Goal: Communication & Community: Answer question/provide support

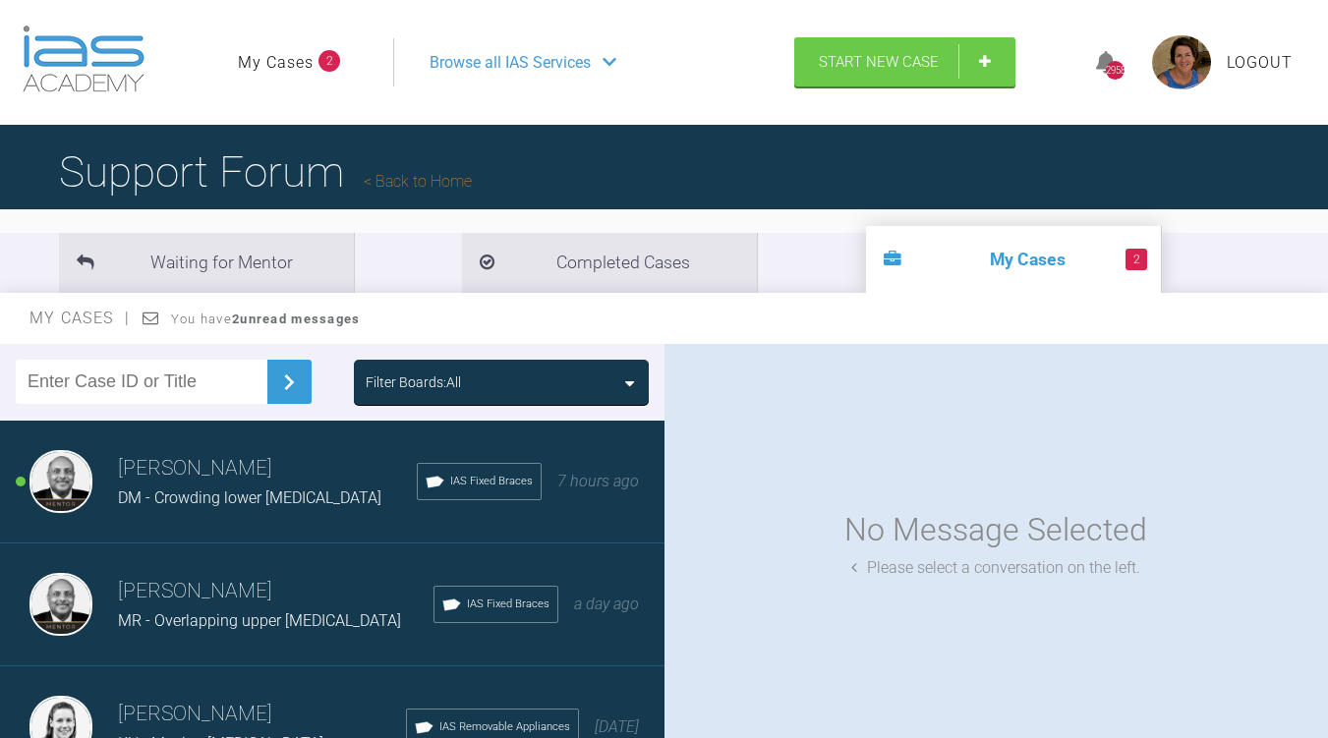
click at [274, 473] on h3 "[PERSON_NAME]" at bounding box center [267, 468] width 299 height 33
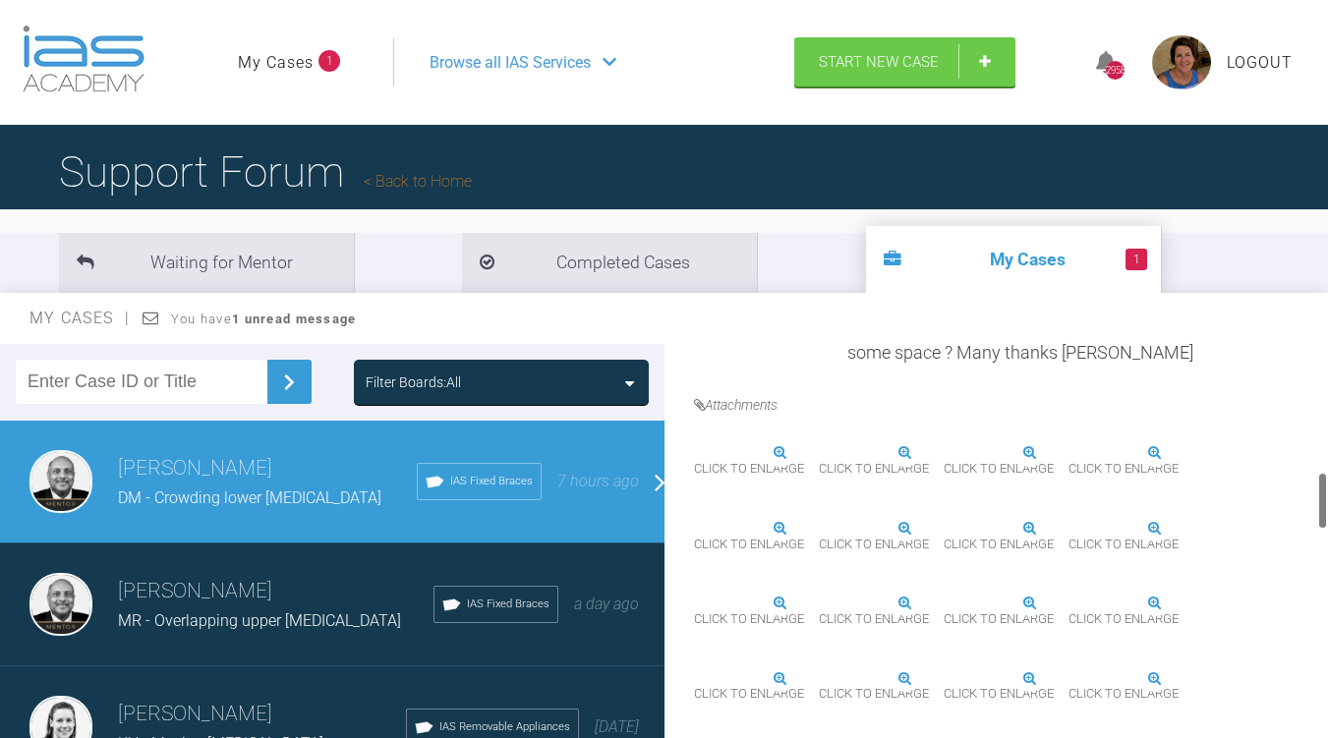
scroll to position [871, 0]
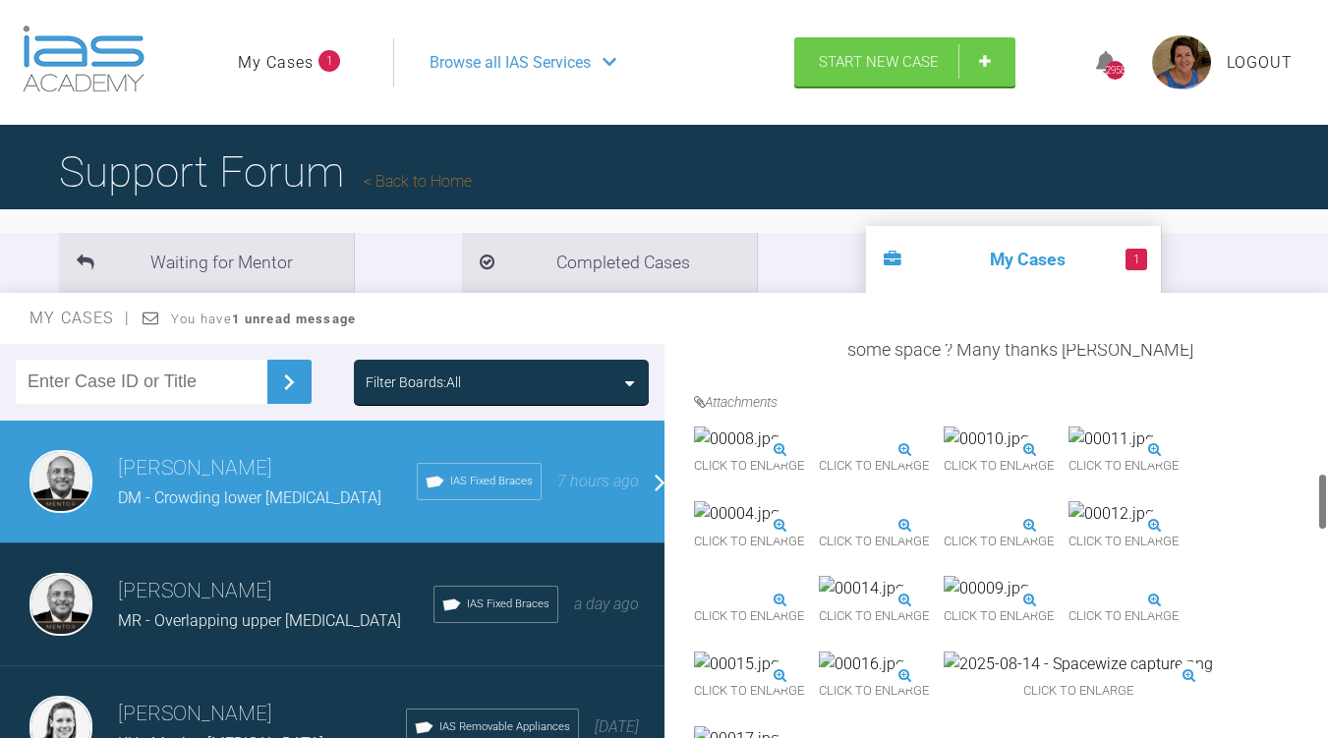
click at [779, 452] on img at bounding box center [736, 439] width 85 height 26
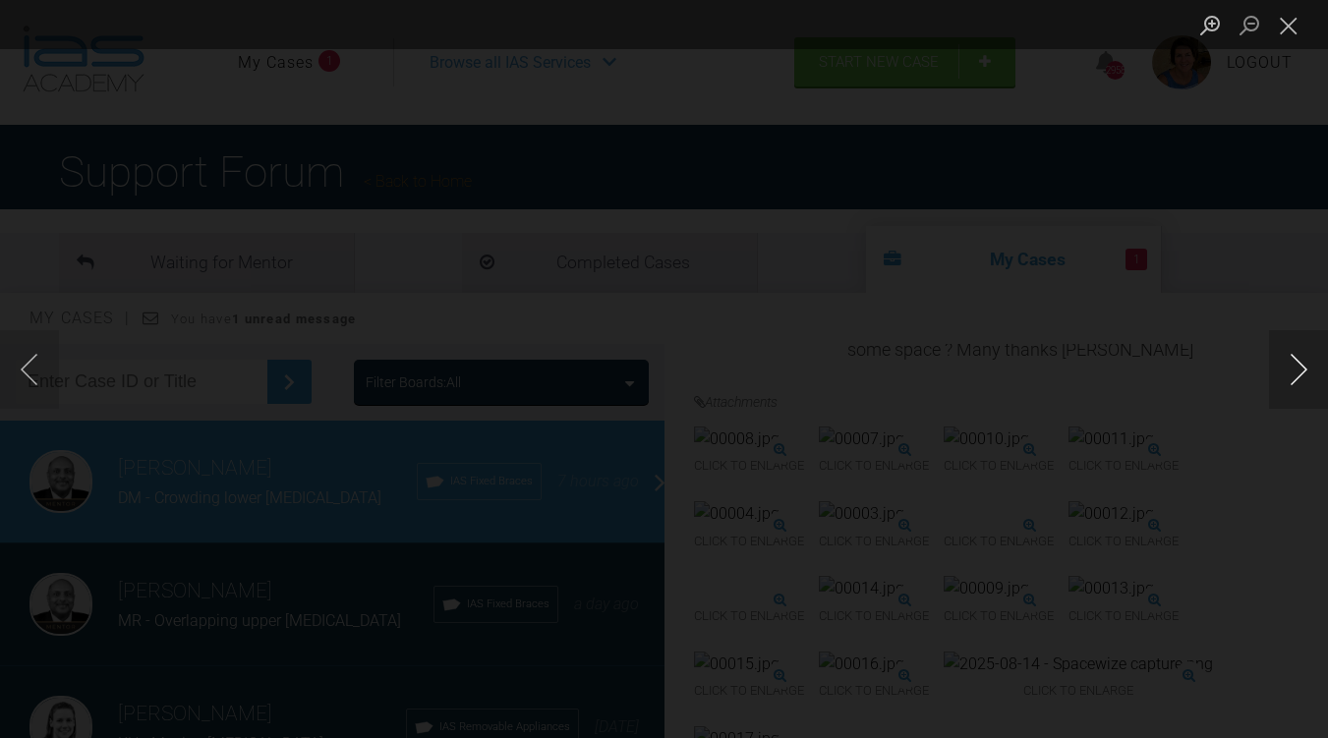
click at [1297, 377] on button "Next image" at bounding box center [1298, 369] width 59 height 79
click at [1308, 361] on button "Next image" at bounding box center [1298, 369] width 59 height 79
click at [1290, 37] on button "Close lightbox" at bounding box center [1288, 25] width 39 height 34
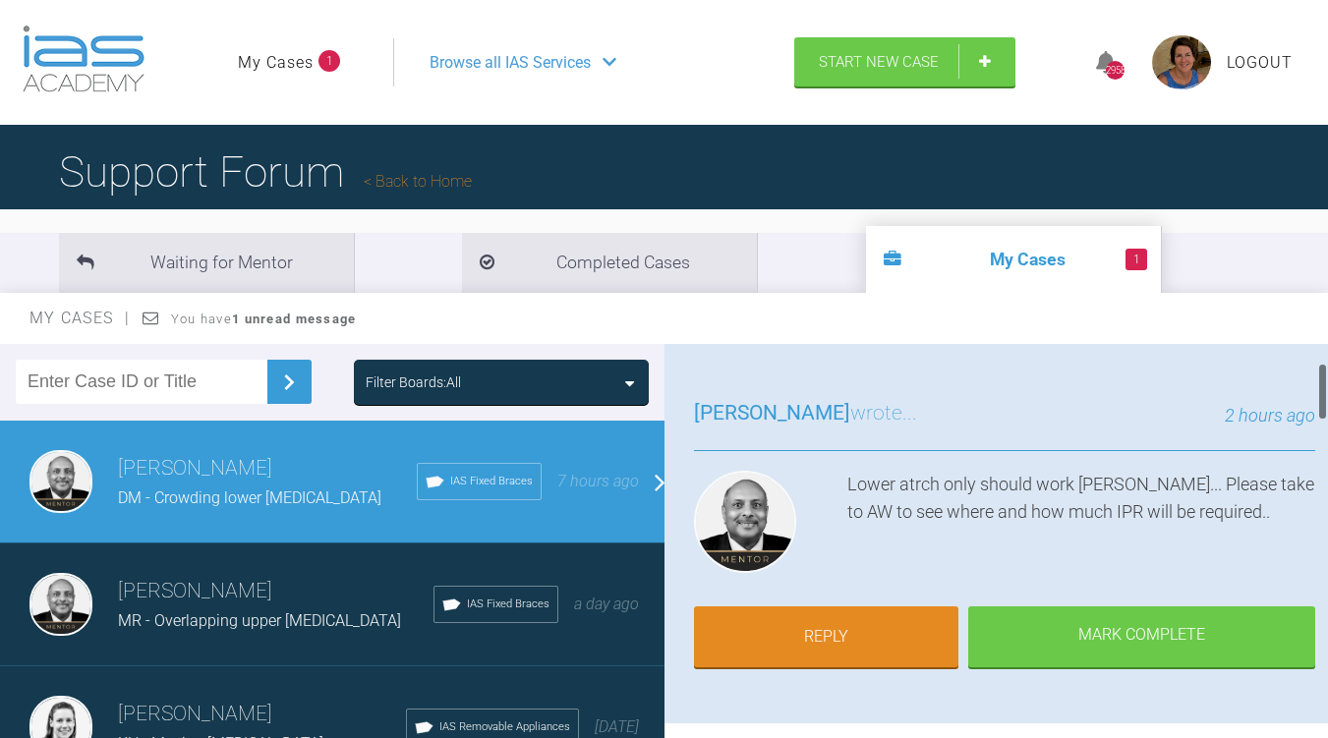
scroll to position [143, 0]
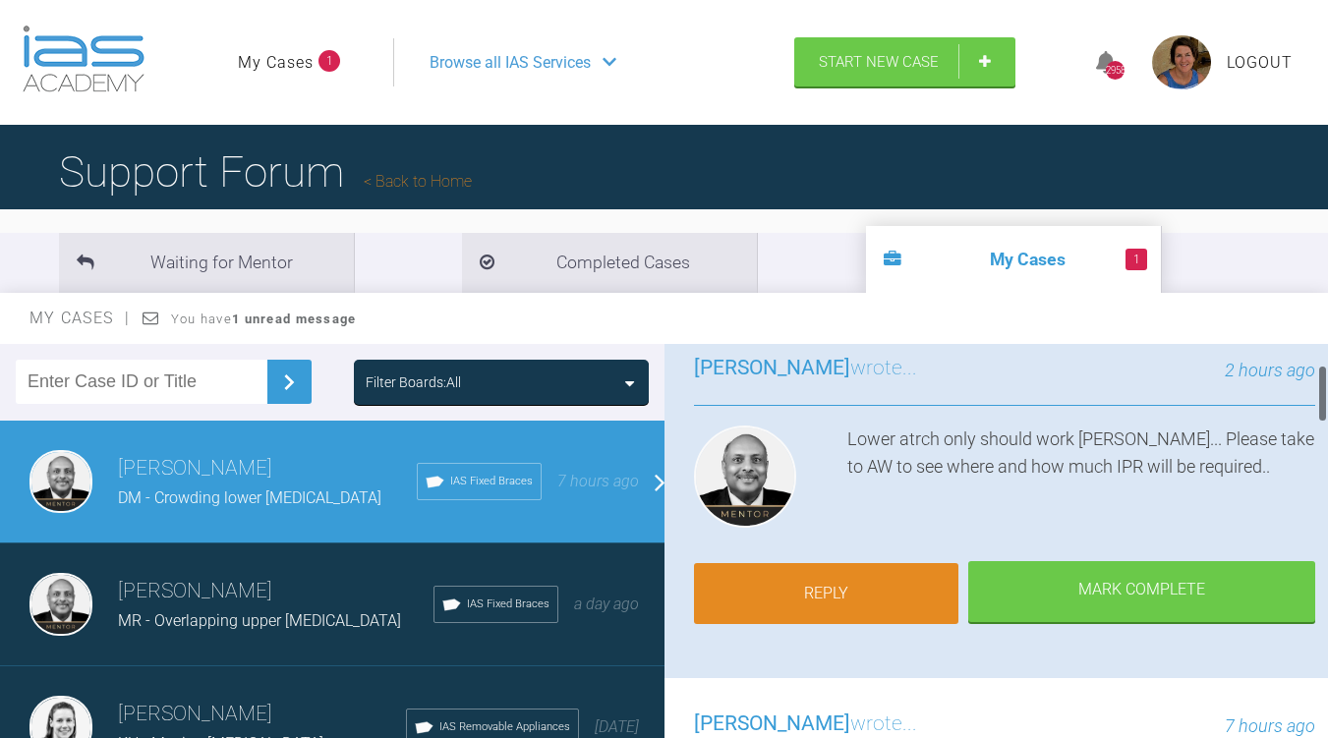
click at [842, 586] on link "Reply" at bounding box center [826, 593] width 264 height 61
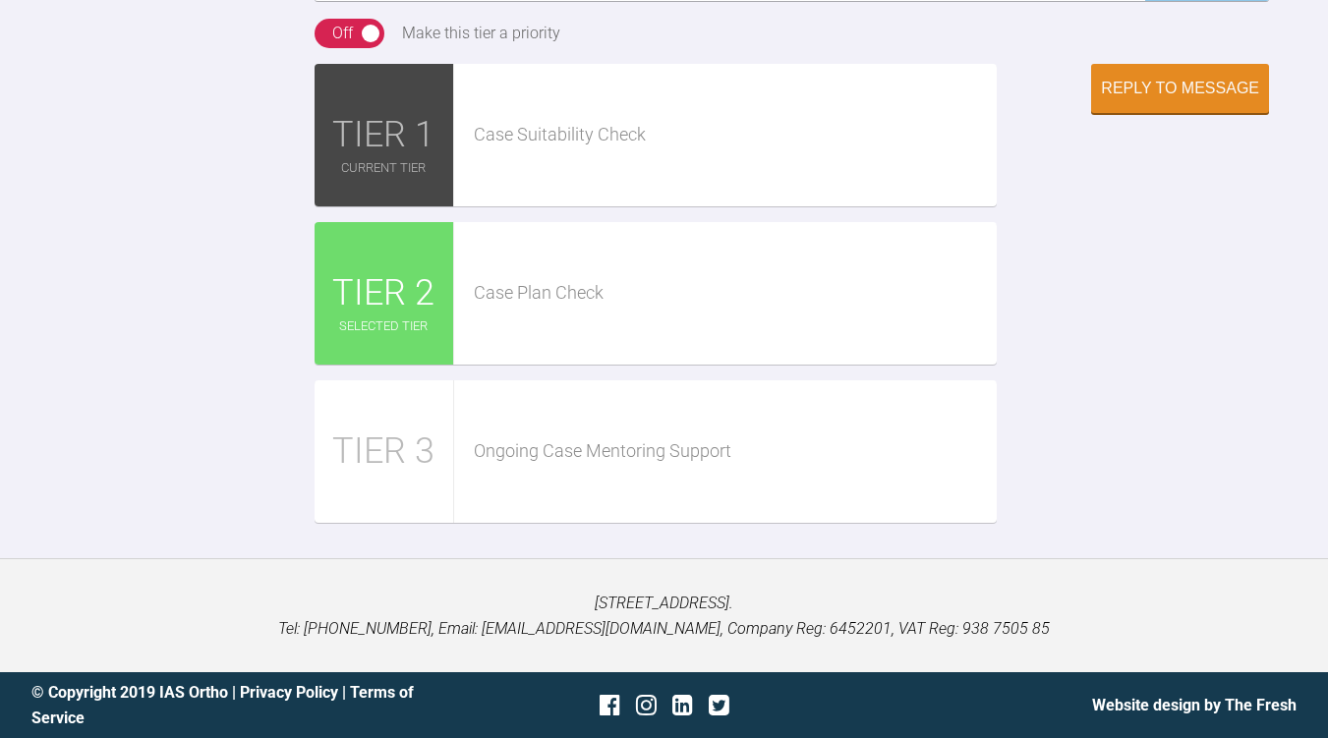
scroll to position [2452, 0]
type textarea "i"
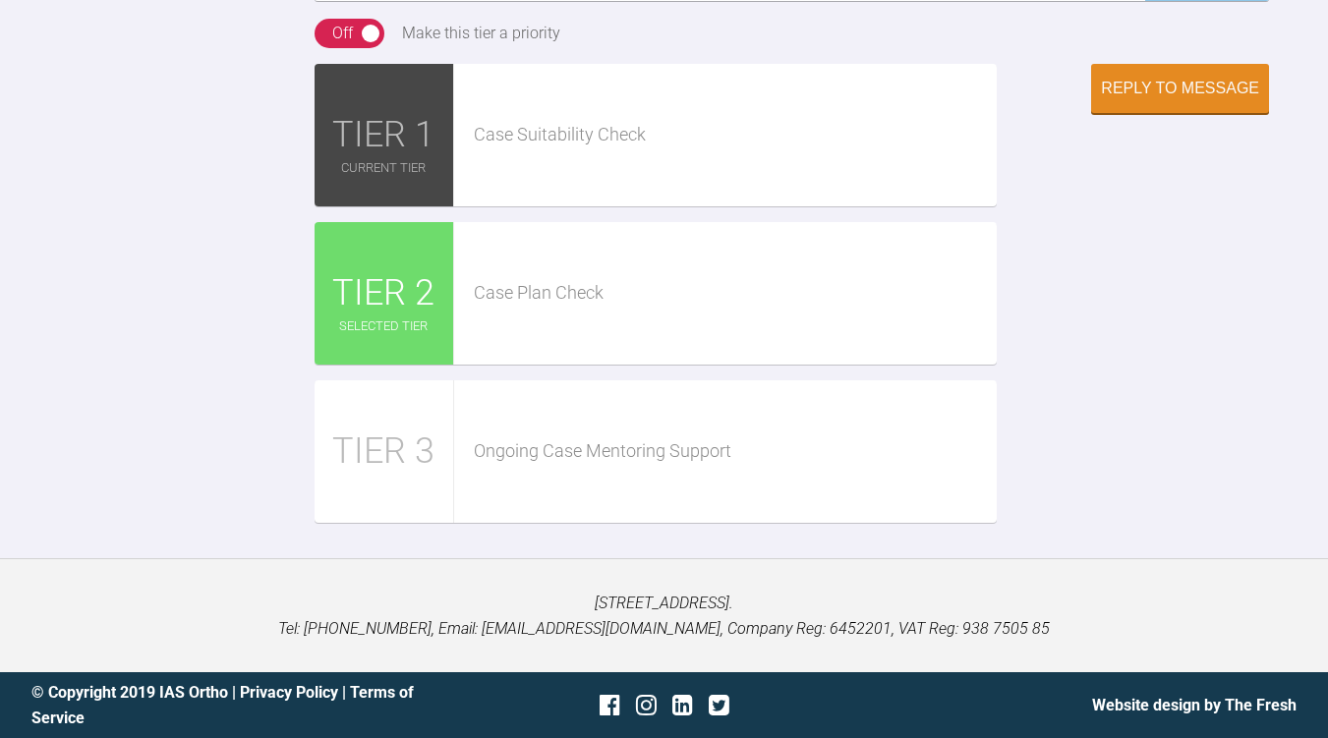
type textarea "I'd have to open bite, place bite raisers, for movement as bite is tight?"
click at [1121, 99] on div "Reply to Message" at bounding box center [1180, 91] width 158 height 18
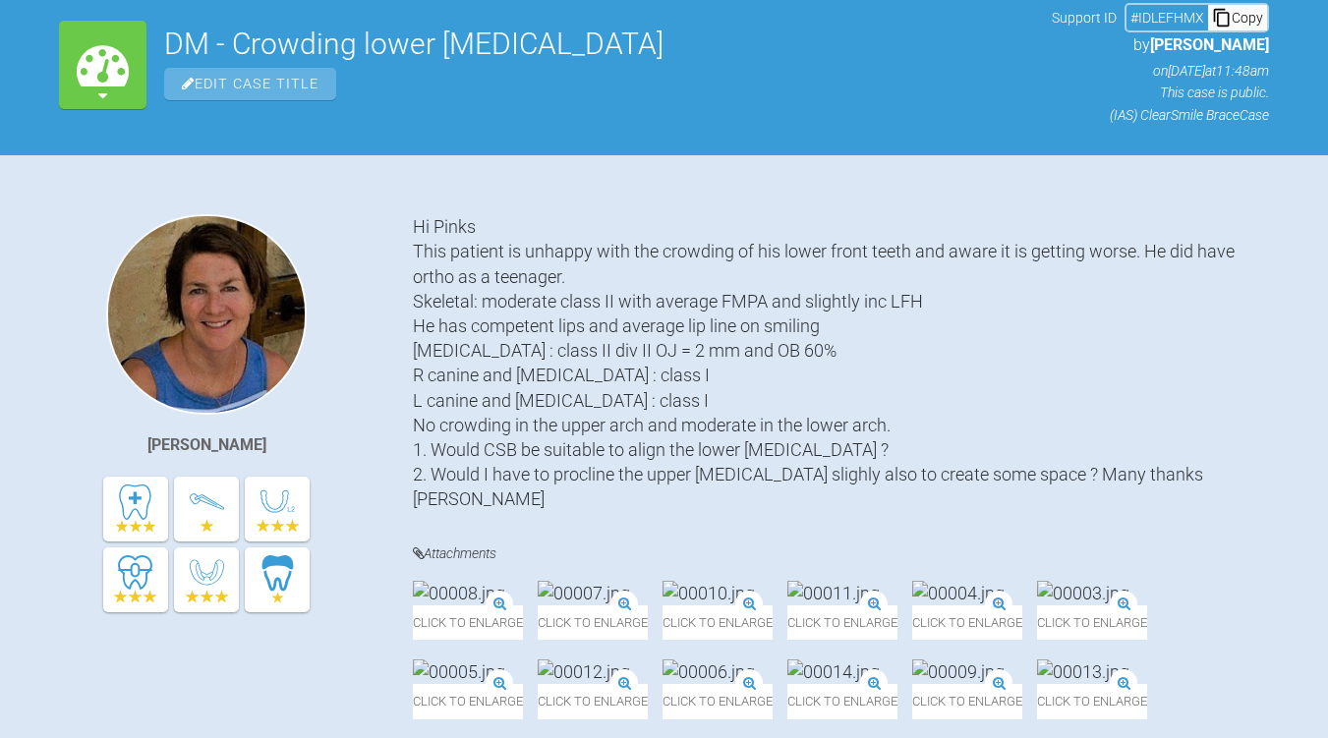
scroll to position [0, 0]
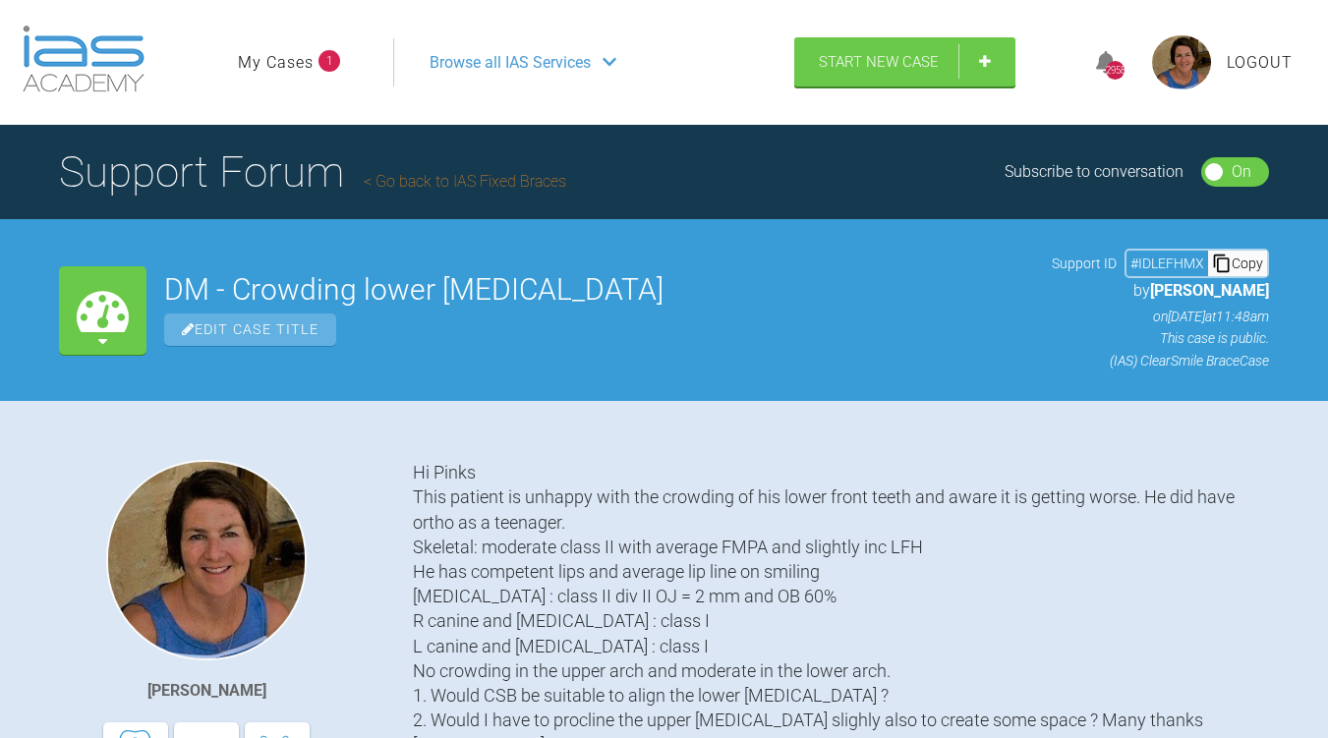
click at [287, 69] on link "My Cases" at bounding box center [276, 63] width 76 height 26
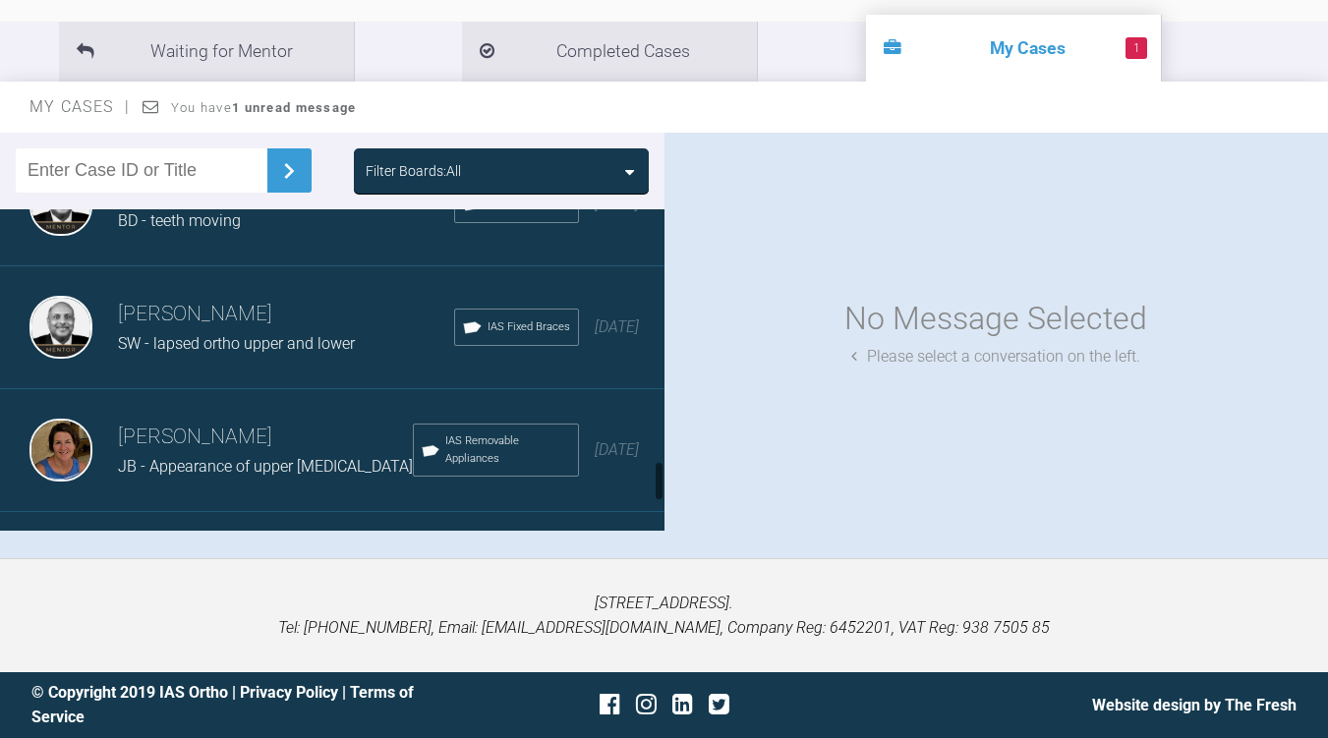
scroll to position [2196, 0]
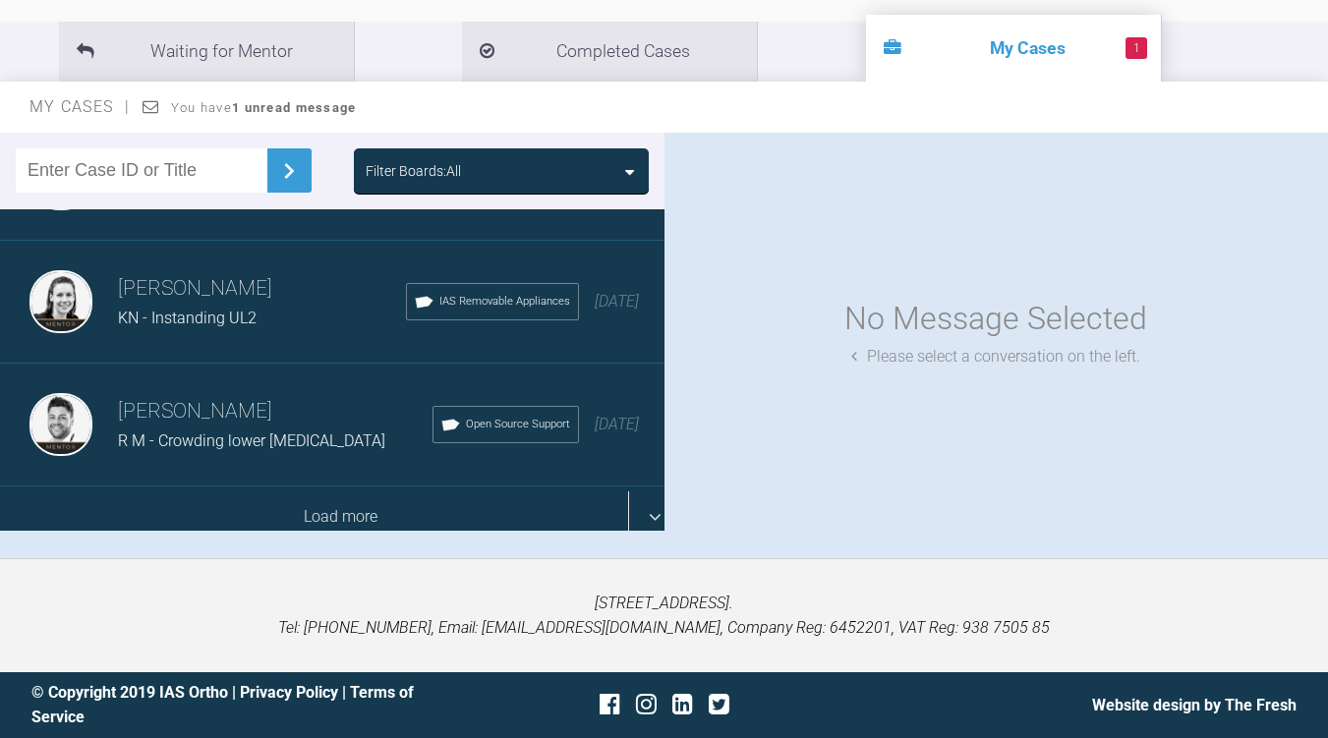
click at [541, 514] on div "Load more" at bounding box center [340, 516] width 681 height 61
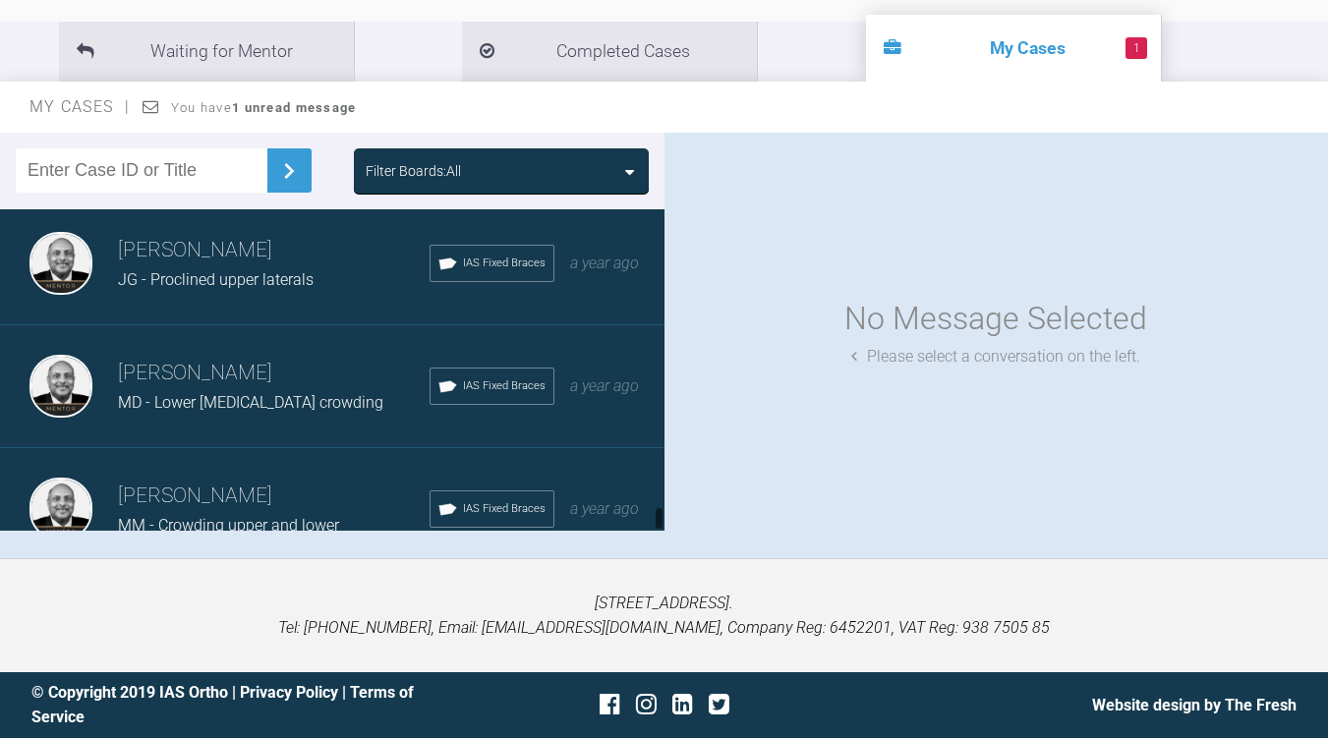
scroll to position [4653, 0]
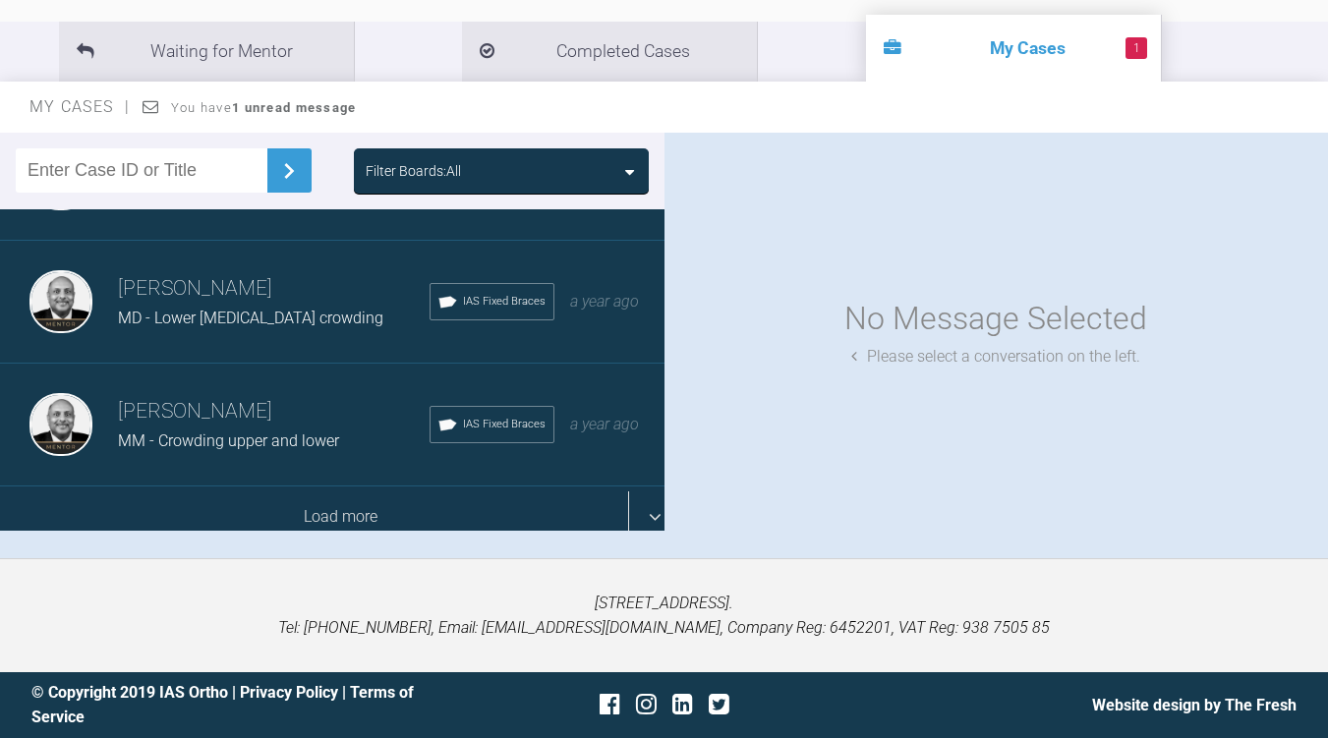
click at [493, 512] on div "Load more" at bounding box center [340, 516] width 681 height 61
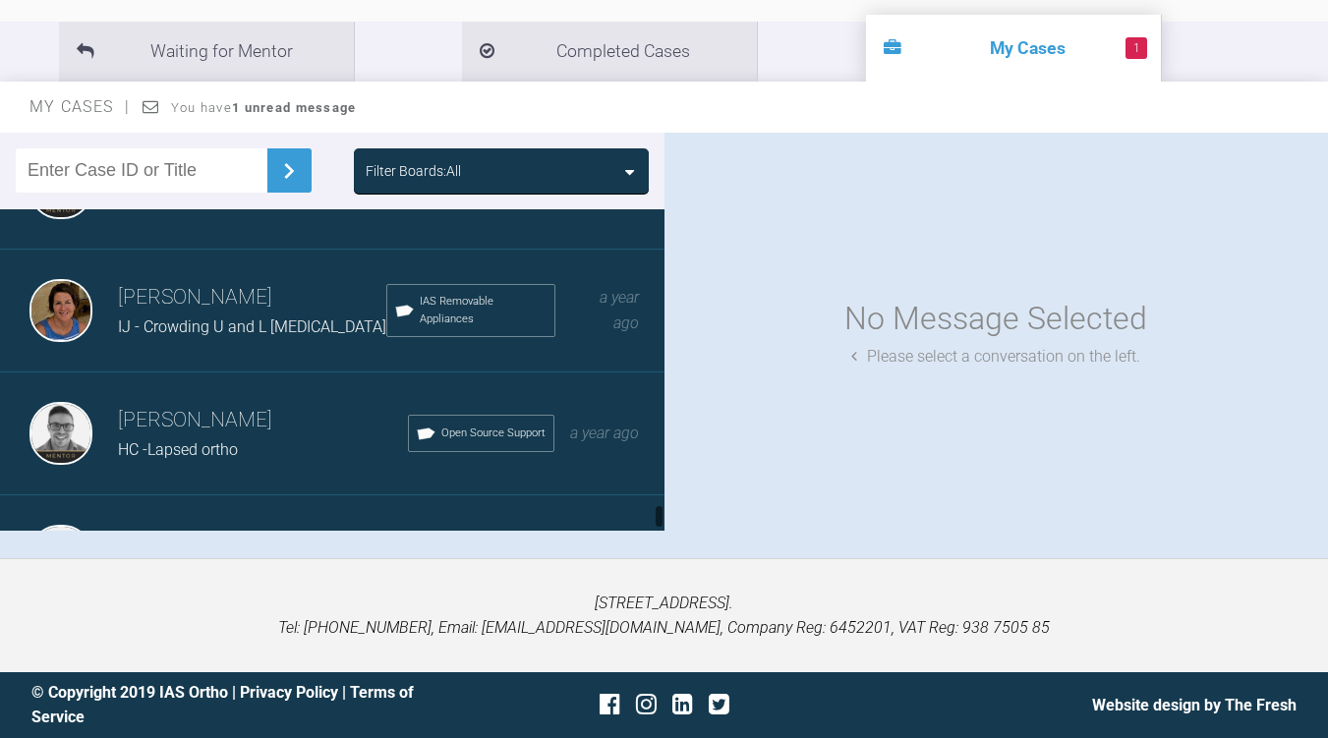
scroll to position [7109, 0]
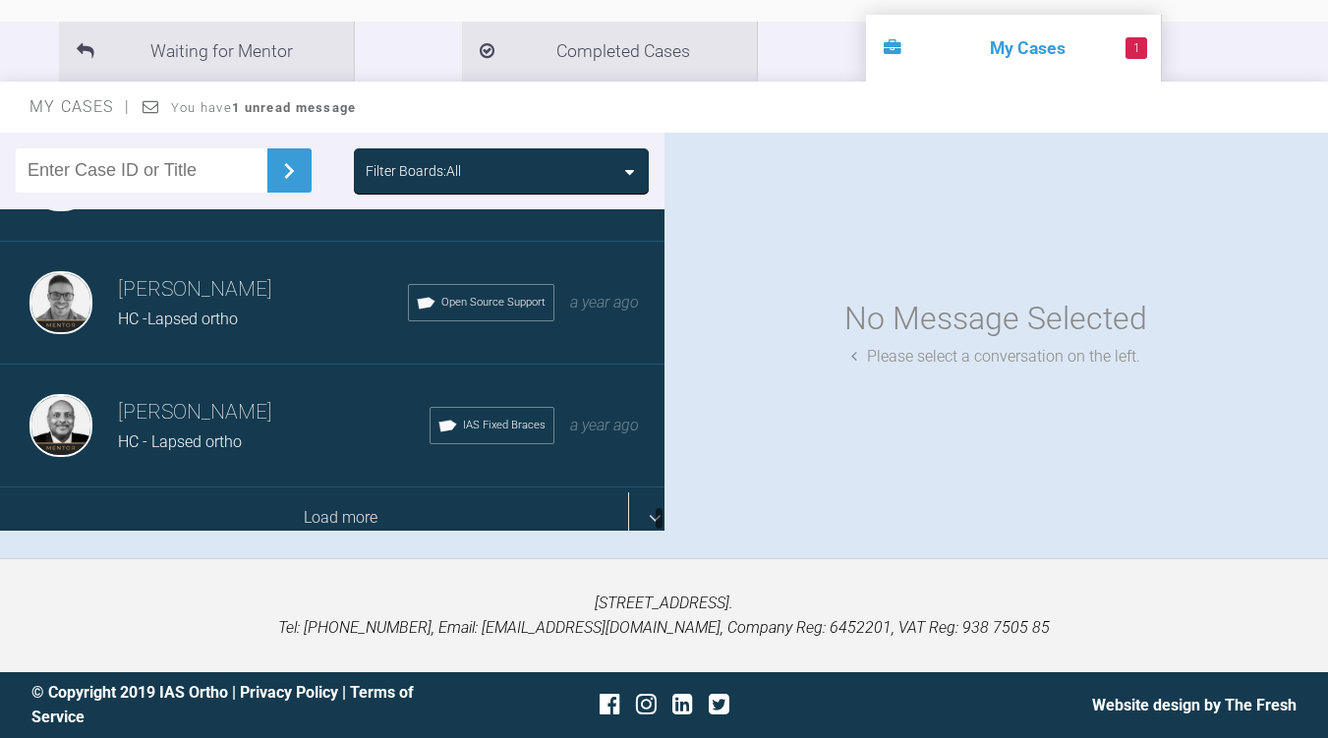
click at [441, 509] on div "Load more" at bounding box center [340, 517] width 681 height 61
click at [639, 513] on div "Load more" at bounding box center [340, 517] width 681 height 61
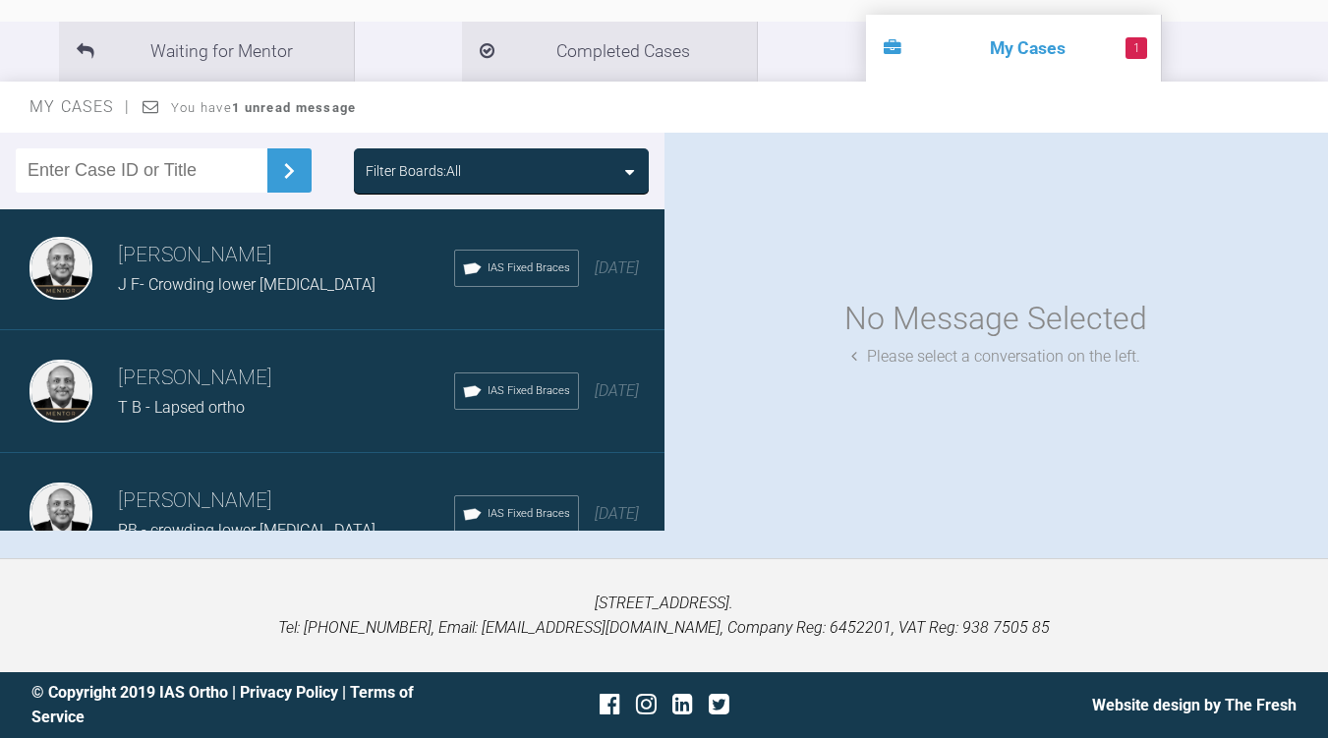
scroll to position [12022, 0]
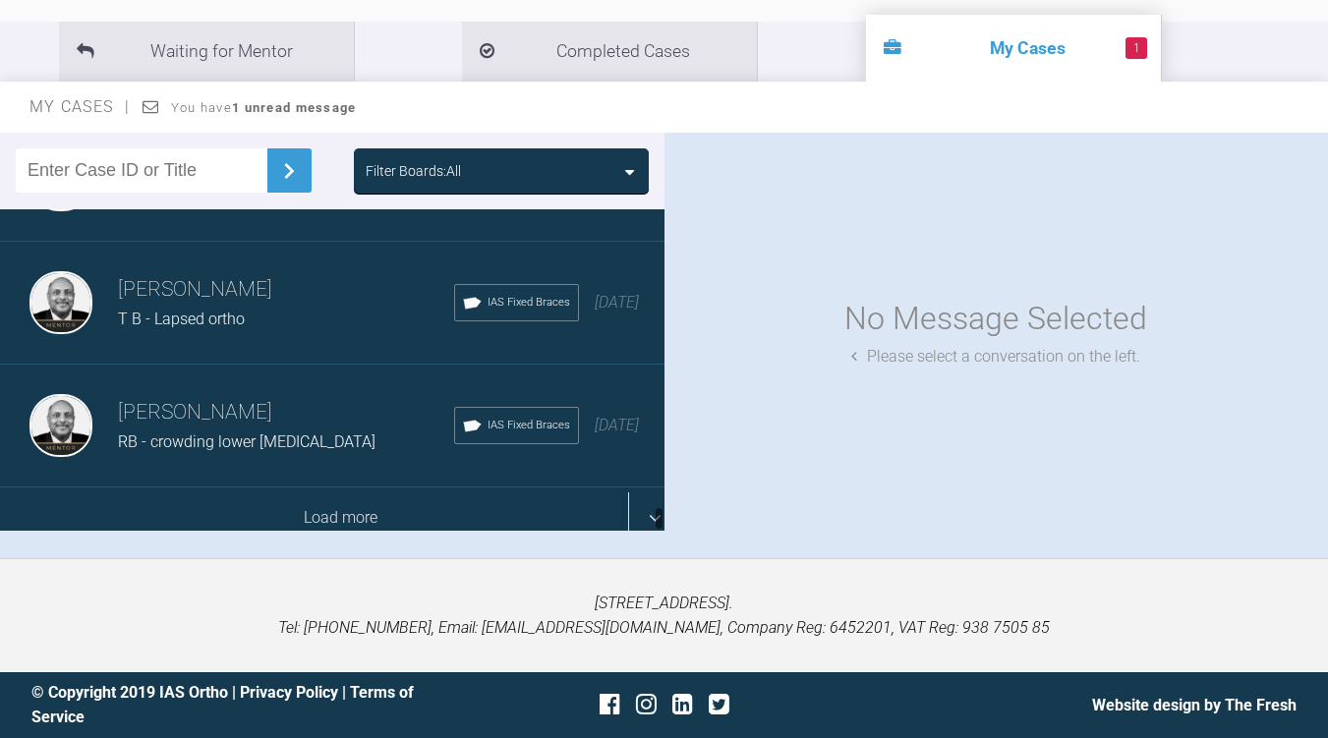
click at [454, 513] on div "Load more" at bounding box center [340, 517] width 681 height 61
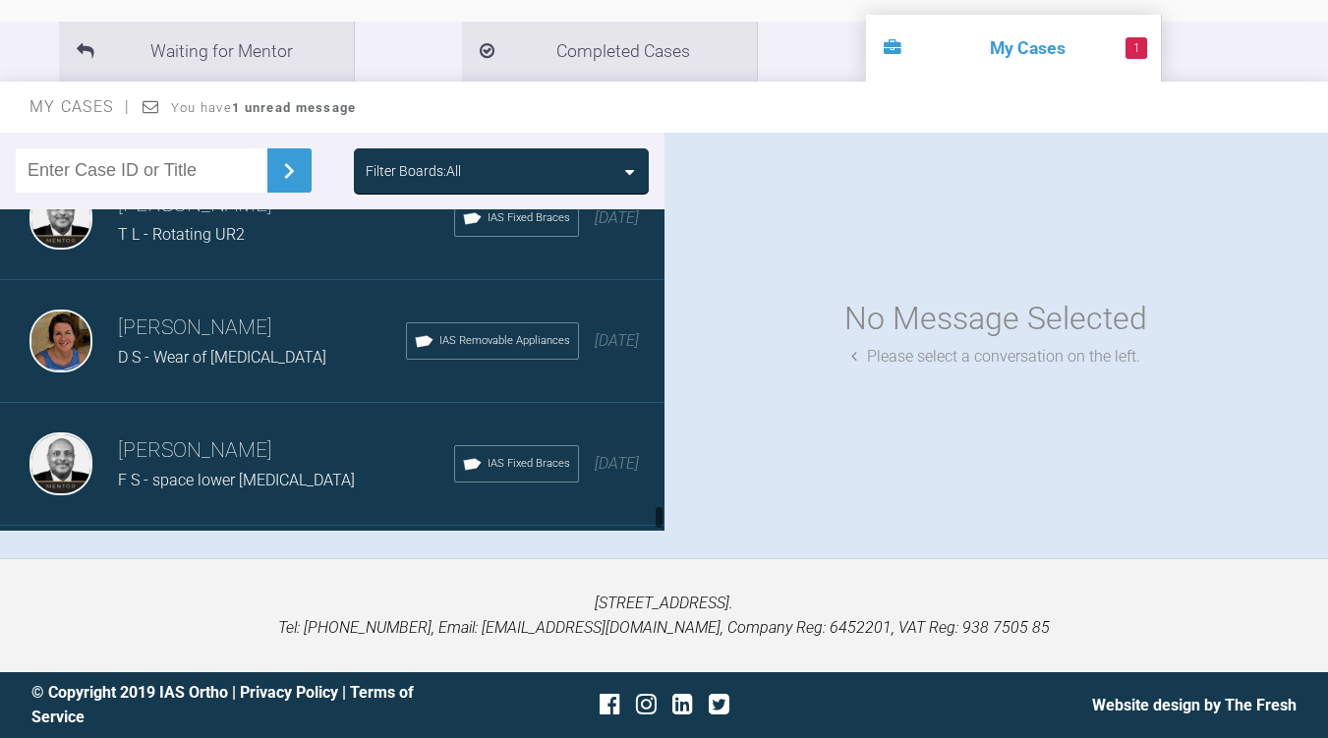
scroll to position [14479, 0]
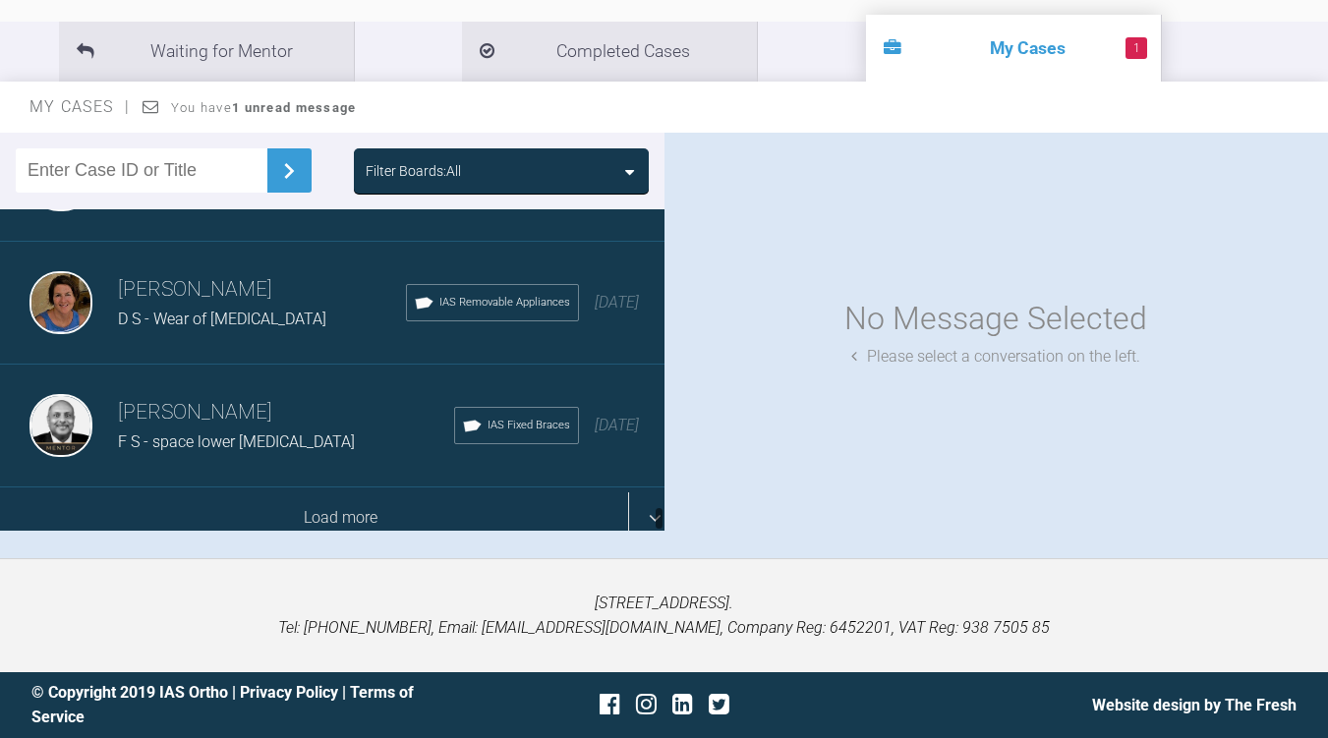
click at [367, 499] on div "Load more" at bounding box center [340, 517] width 681 height 61
click at [637, 504] on div "Load more" at bounding box center [340, 517] width 681 height 61
click at [474, 519] on div "Load more" at bounding box center [340, 517] width 681 height 61
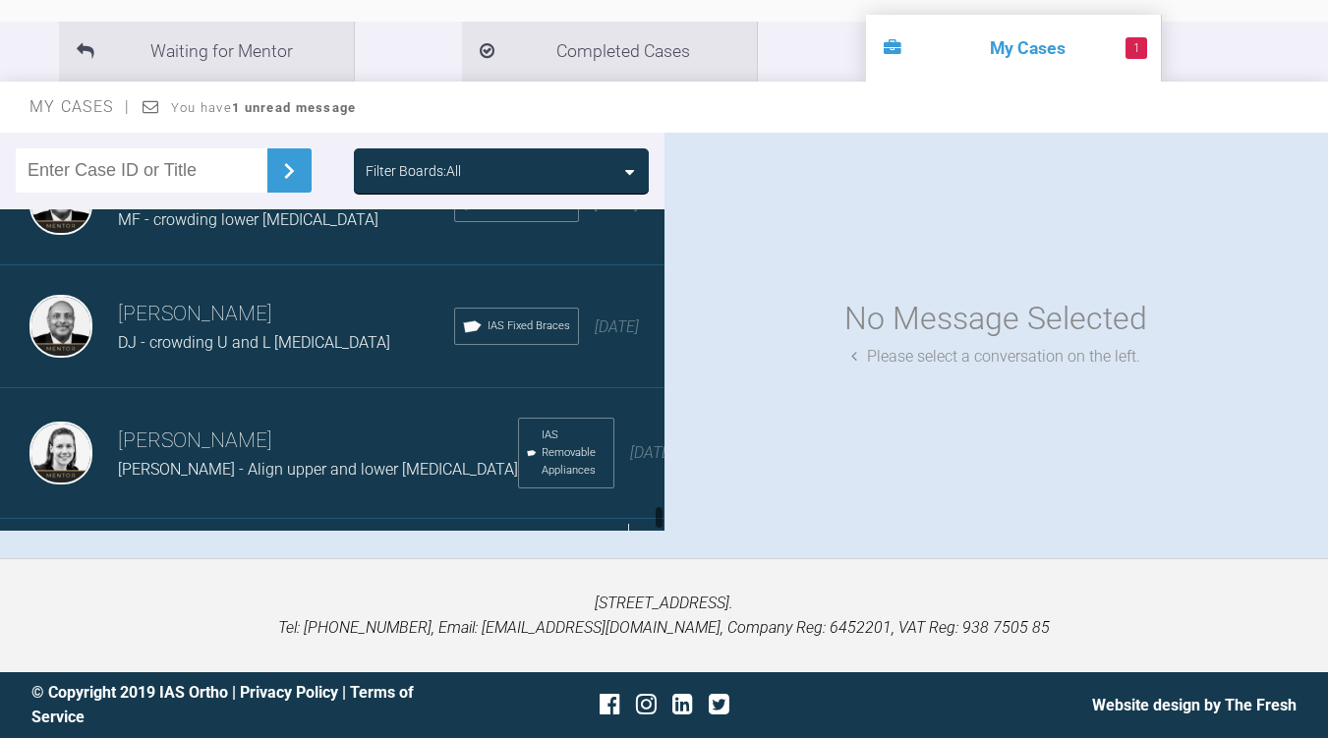
scroll to position [21848, 0]
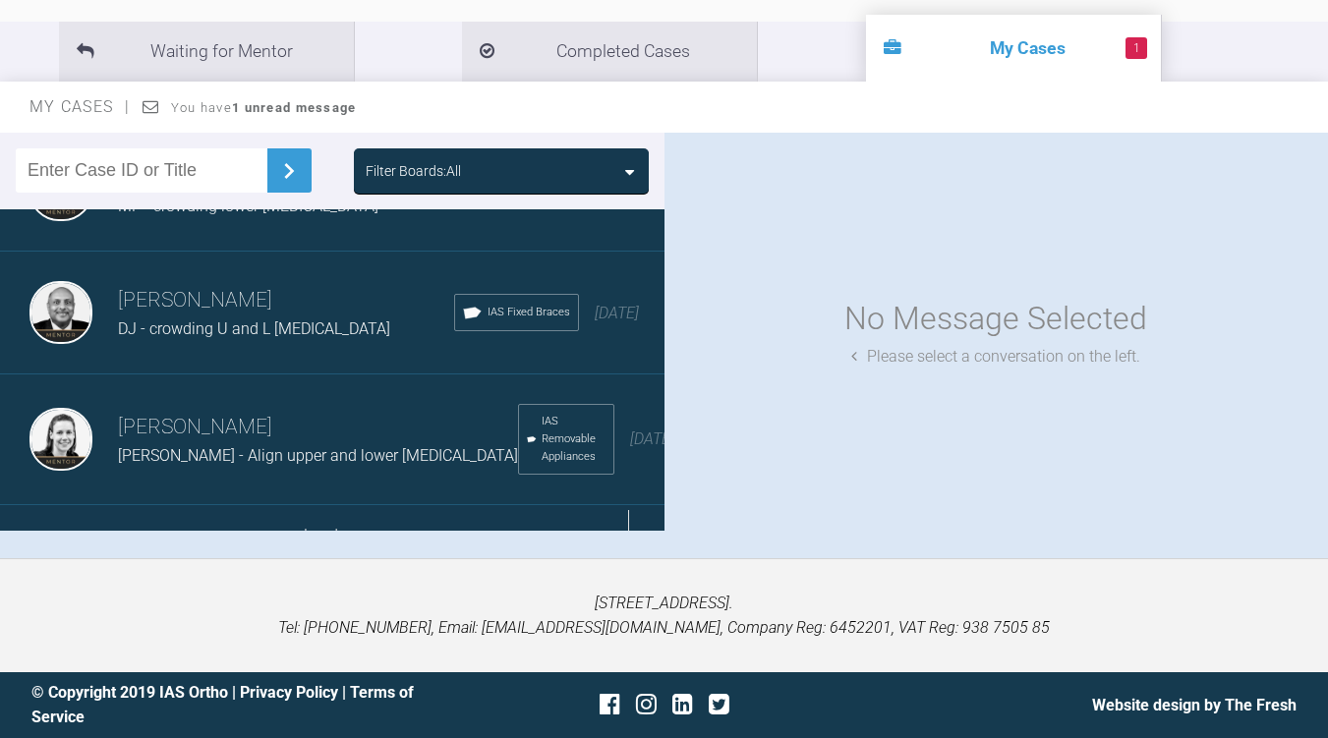
click at [413, 523] on div "Load more" at bounding box center [340, 535] width 681 height 61
click at [636, 520] on div "Load more" at bounding box center [340, 535] width 681 height 61
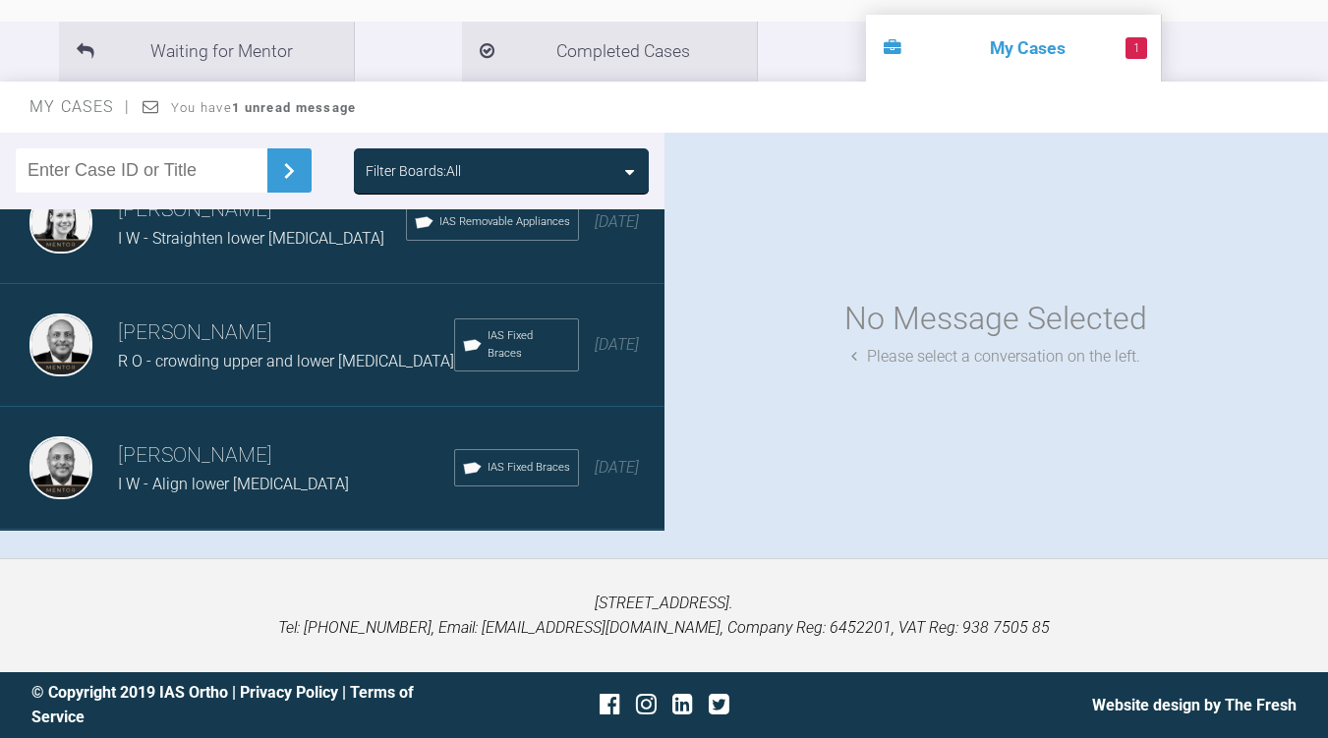
scroll to position [26761, 0]
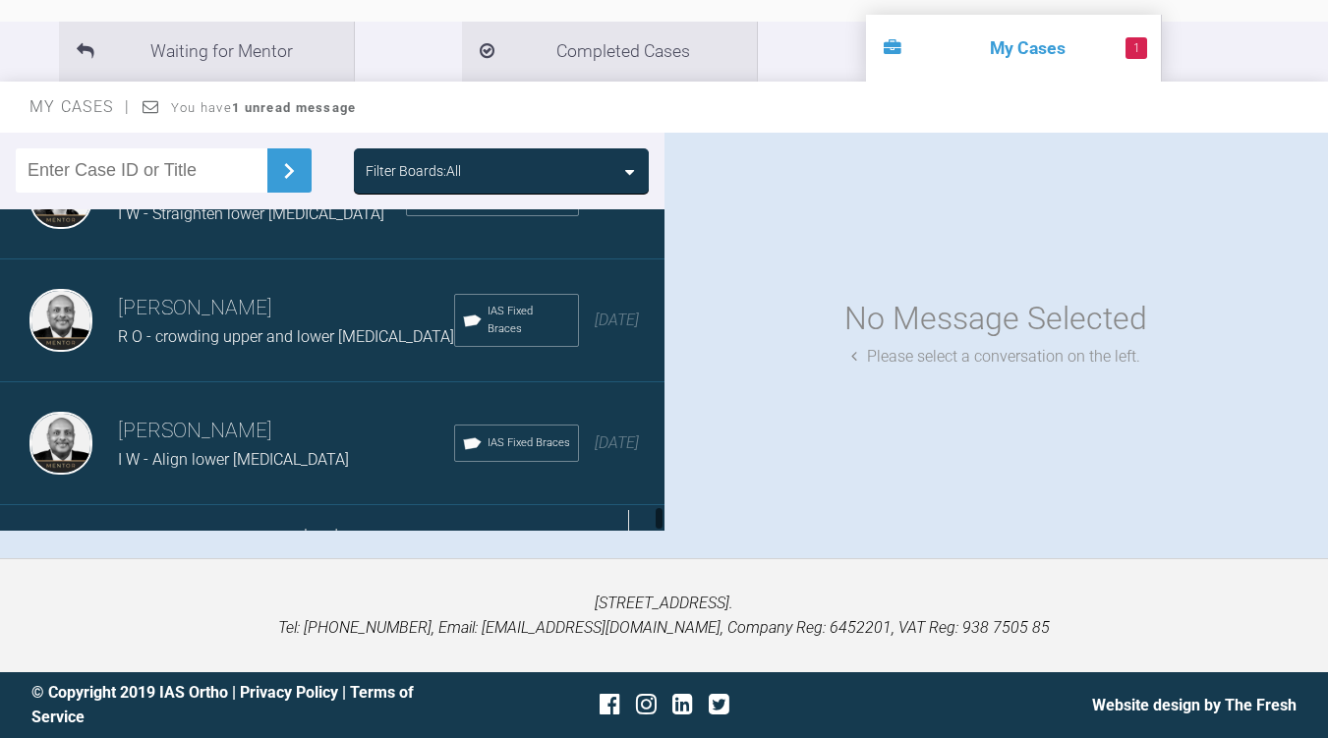
click at [436, 505] on div "Load more" at bounding box center [340, 535] width 681 height 61
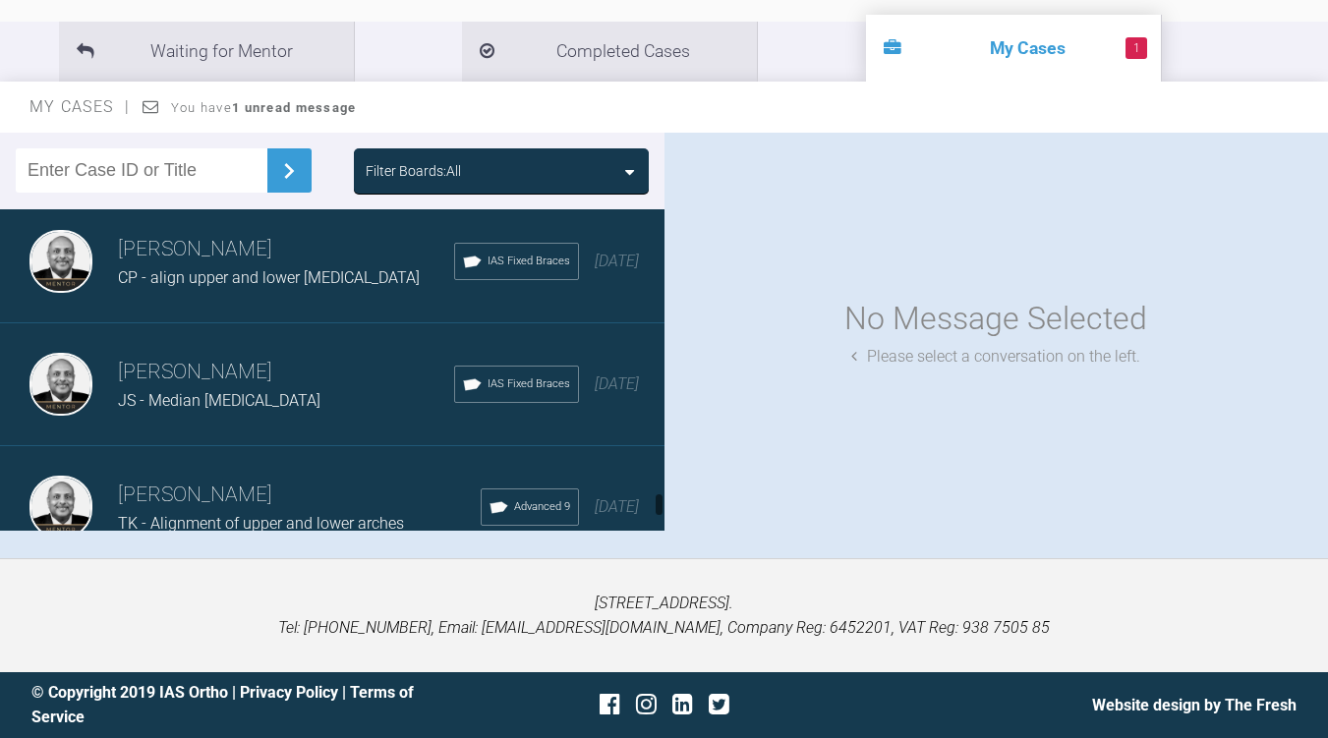
click at [488, 488] on div "Advanced 9" at bounding box center [529, 506] width 98 height 37
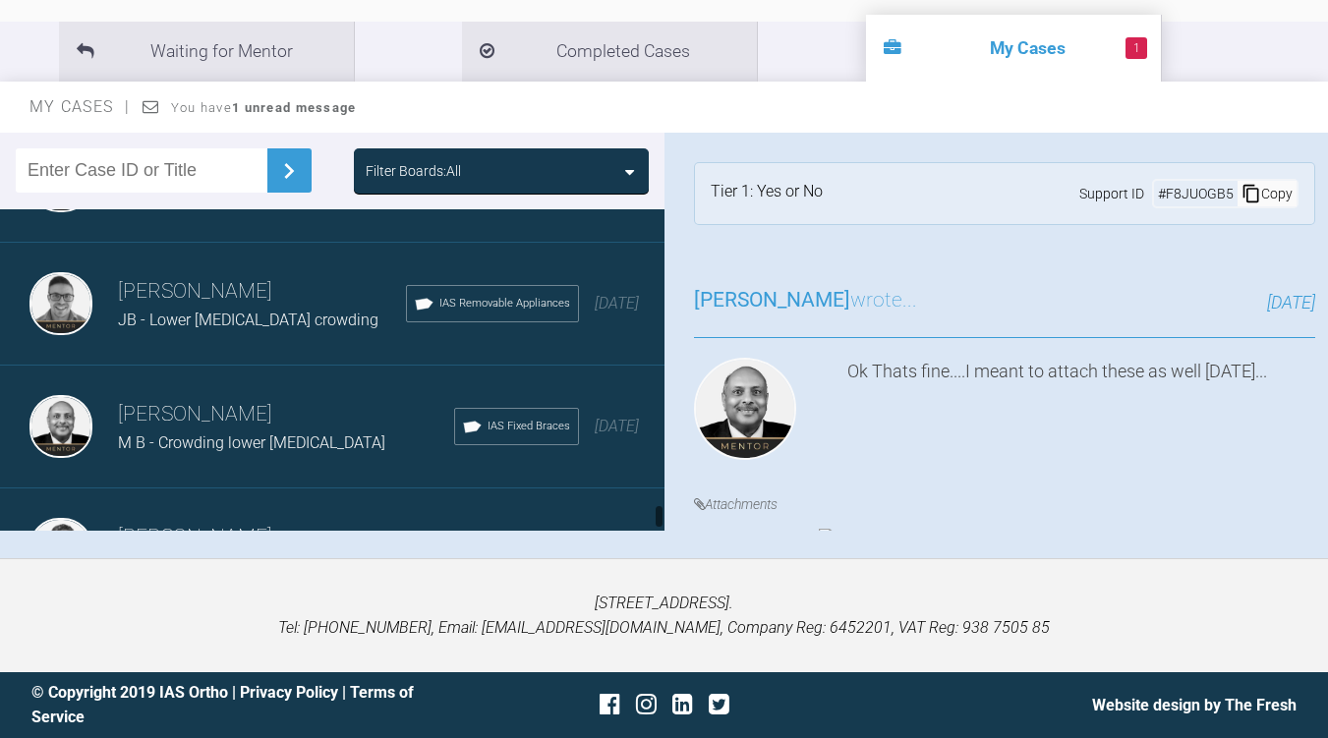
scroll to position [29218, 0]
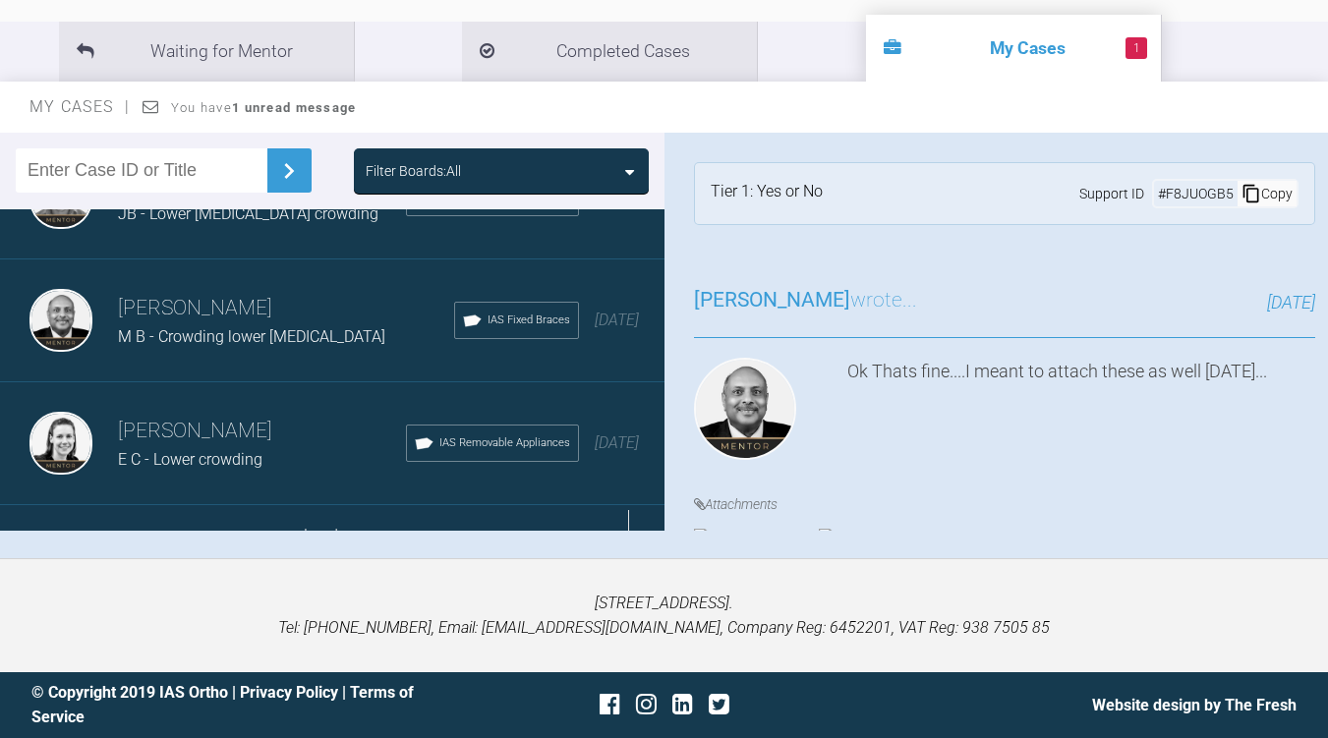
click at [433, 505] on div "Load more" at bounding box center [340, 535] width 681 height 61
click at [424, 507] on div "Utpalendu Bose AA - crowding upper and lower IAS Fixed Braces 4 years ago" at bounding box center [340, 566] width 681 height 123
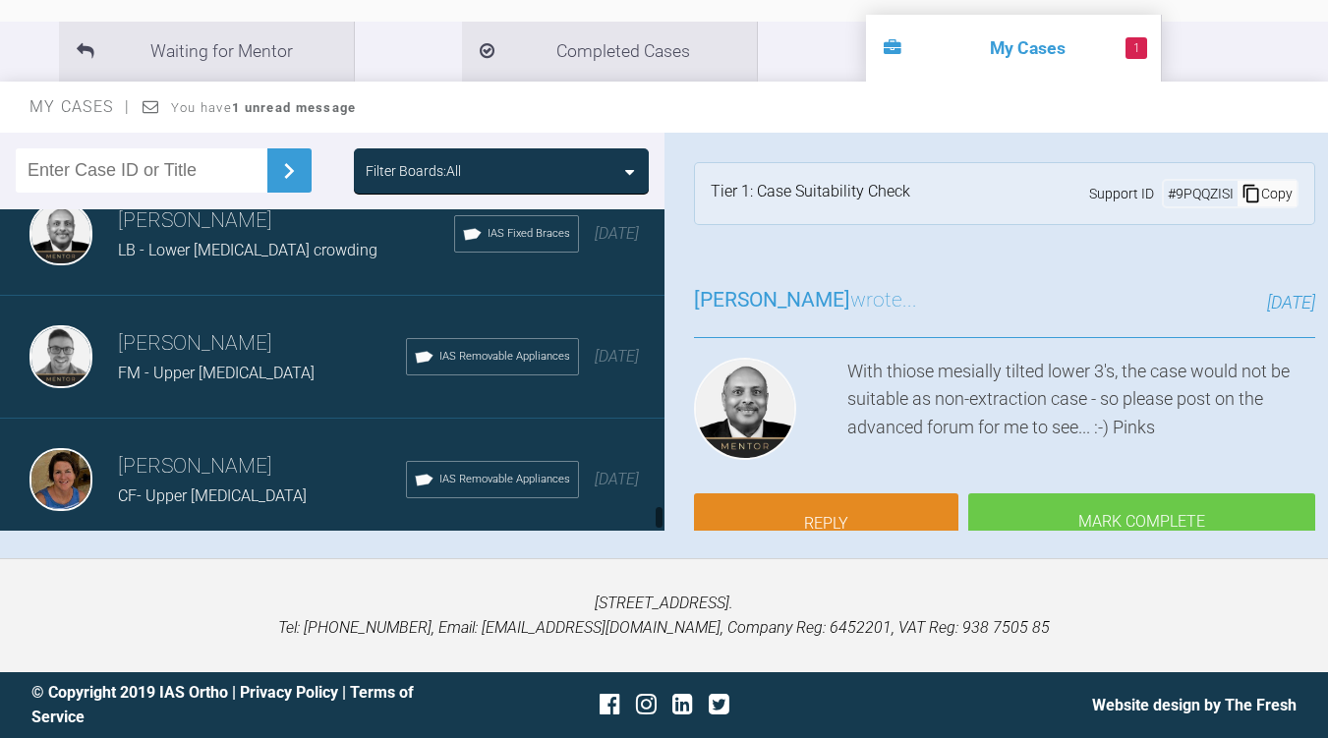
scroll to position [31674, 0]
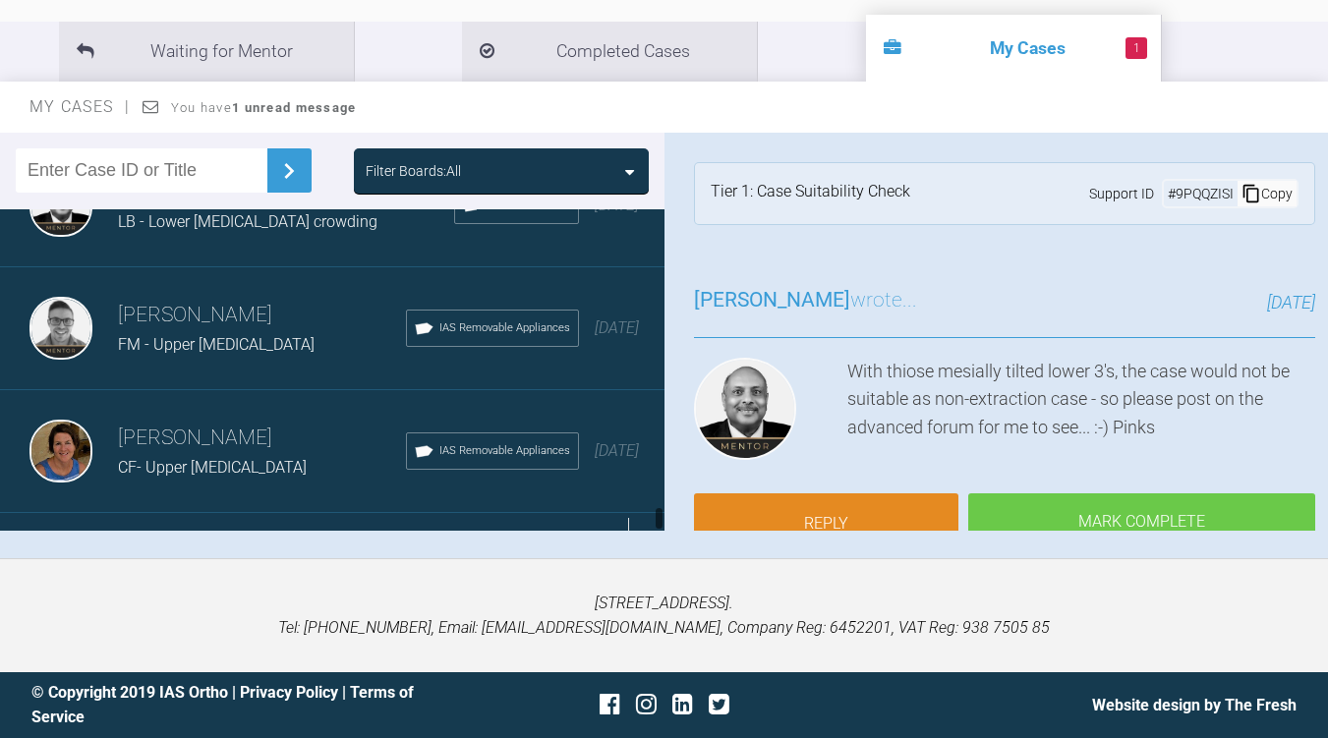
click at [429, 514] on div "Load more" at bounding box center [340, 543] width 681 height 61
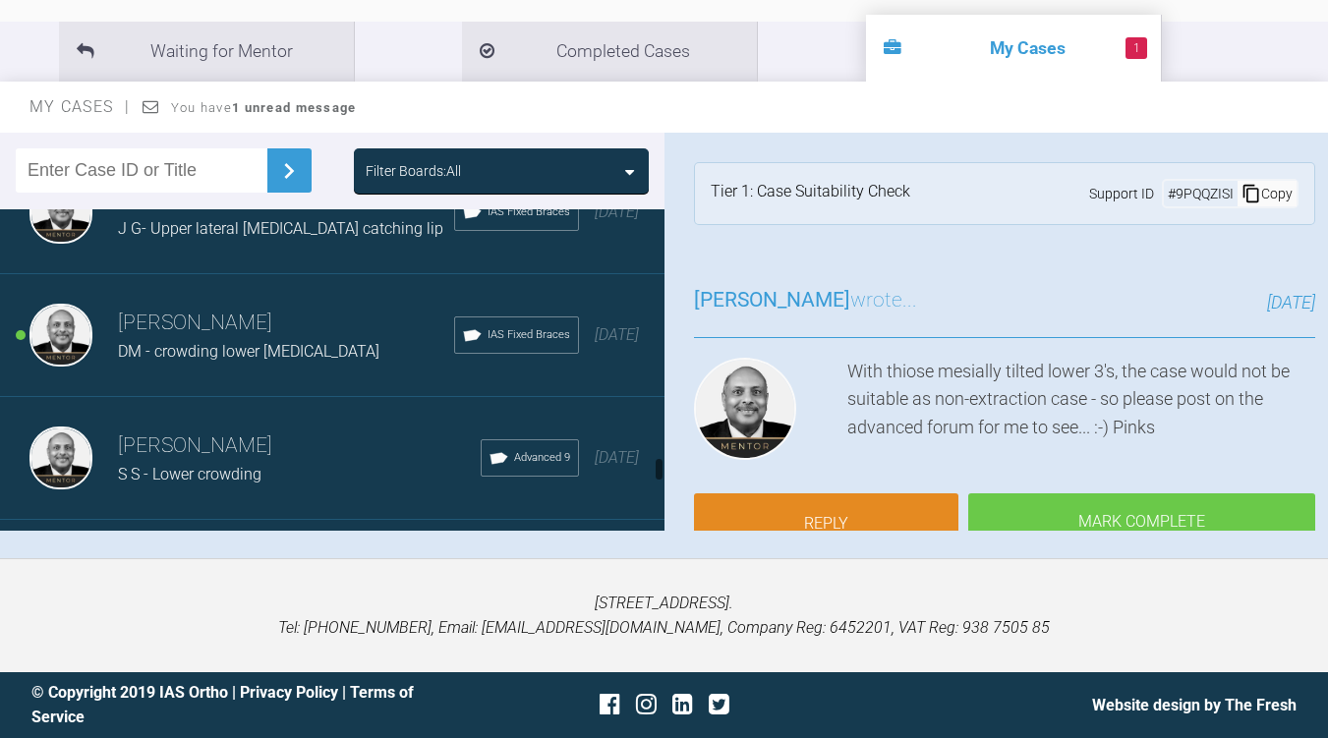
scroll to position [28589, 0]
click at [310, 339] on div "DM - crowding lower incisors" at bounding box center [286, 352] width 336 height 26
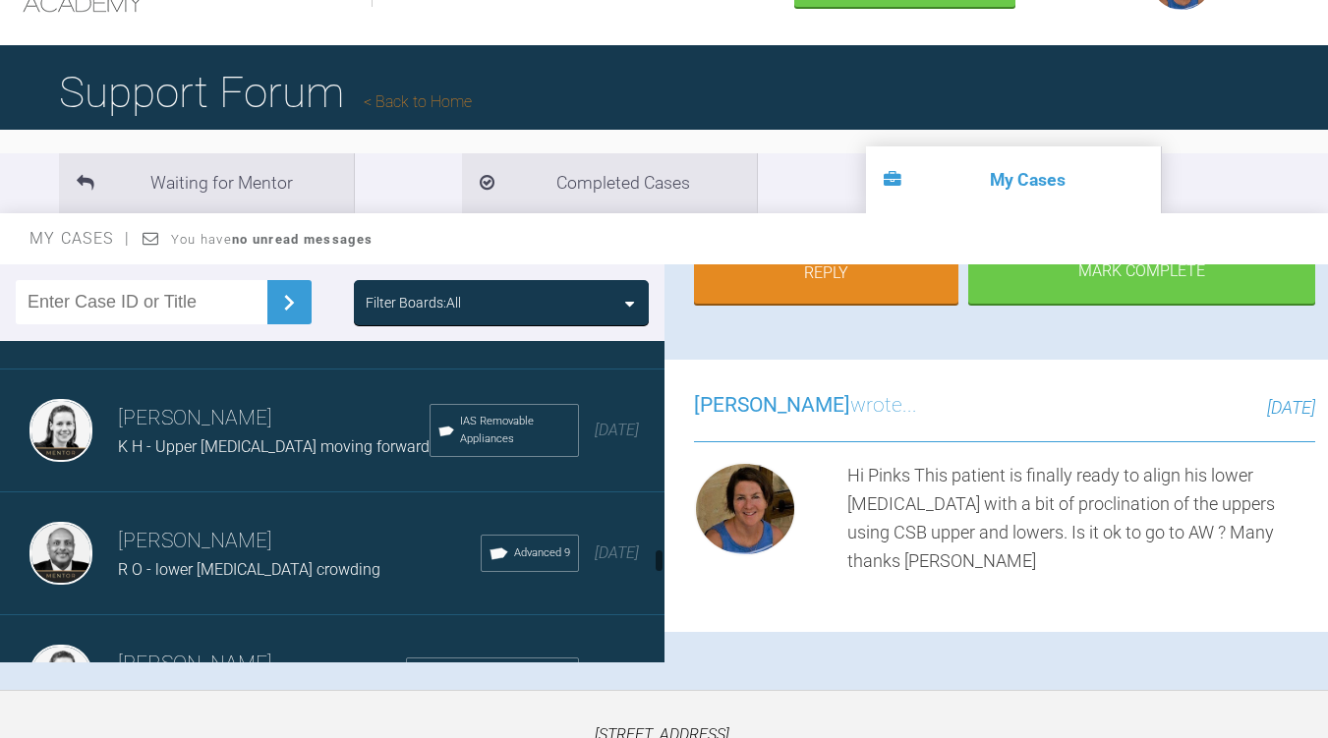
scroll to position [0, 0]
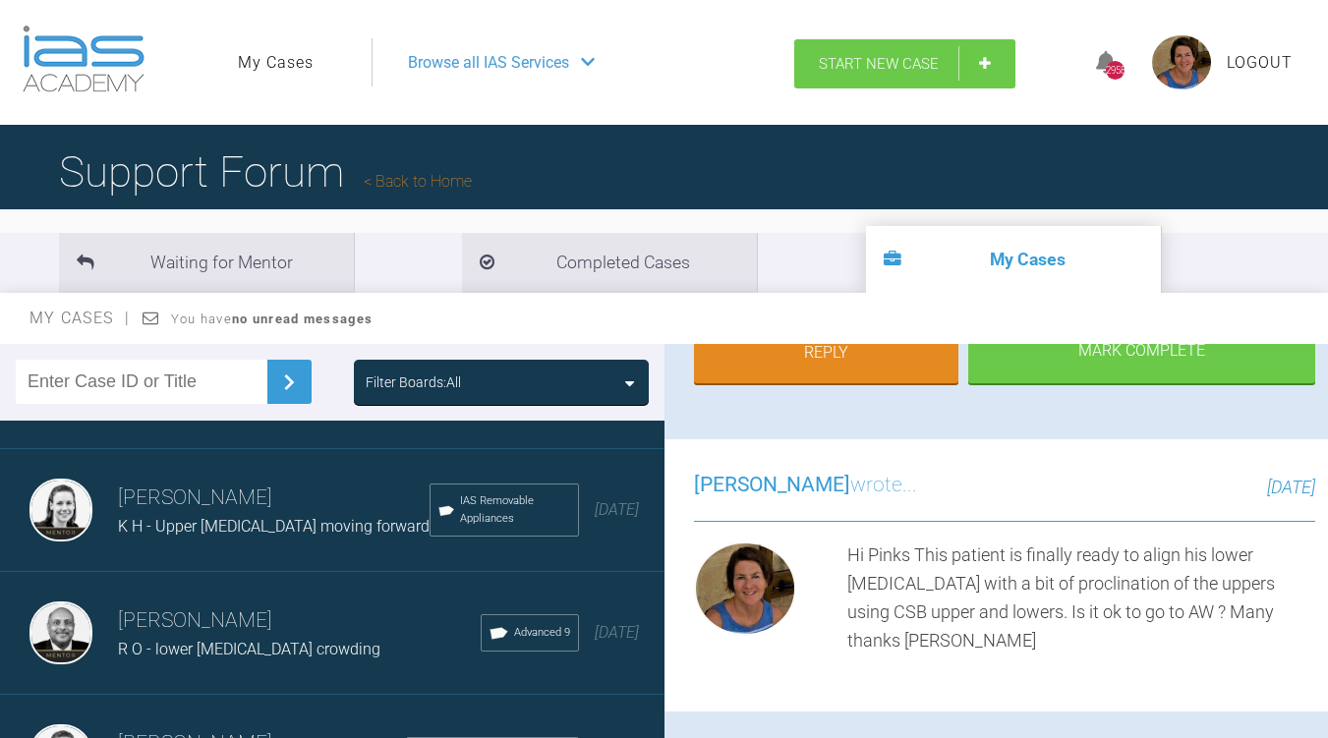
click at [983, 67] on link "Start New Case" at bounding box center [904, 63] width 221 height 49
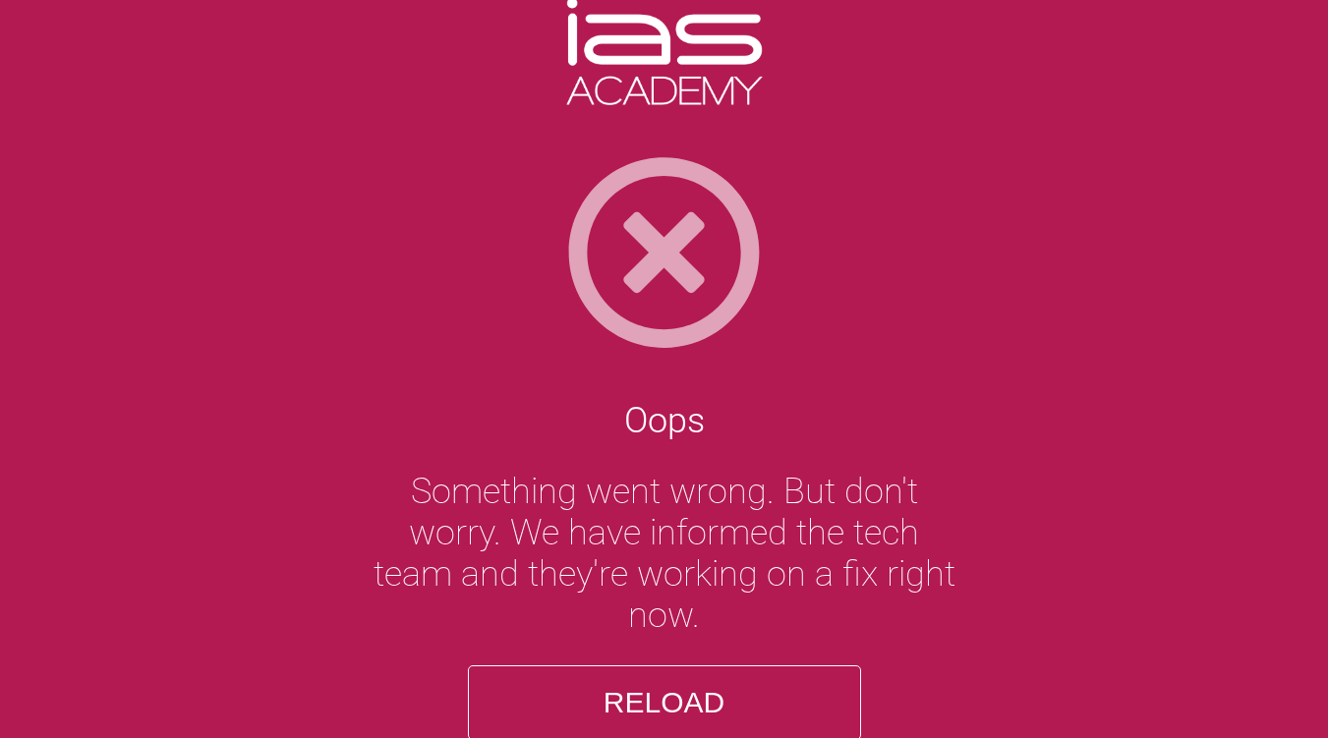
click at [626, 689] on button "Reload" at bounding box center [664, 702] width 393 height 75
click at [655, 667] on button "Reload" at bounding box center [664, 702] width 393 height 75
click at [678, 711] on button "Reload" at bounding box center [664, 702] width 393 height 75
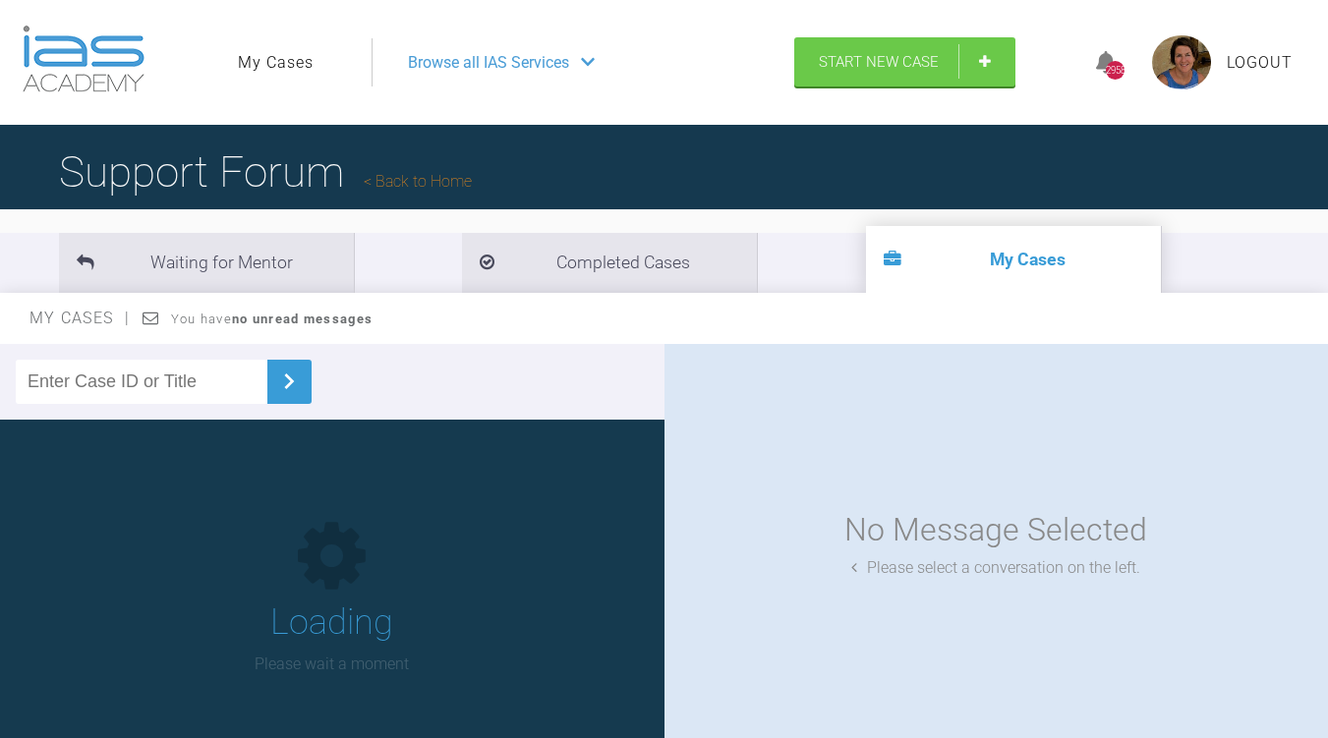
click at [579, 79] on div "Browse all IAS Services" at bounding box center [574, 62] width 368 height 49
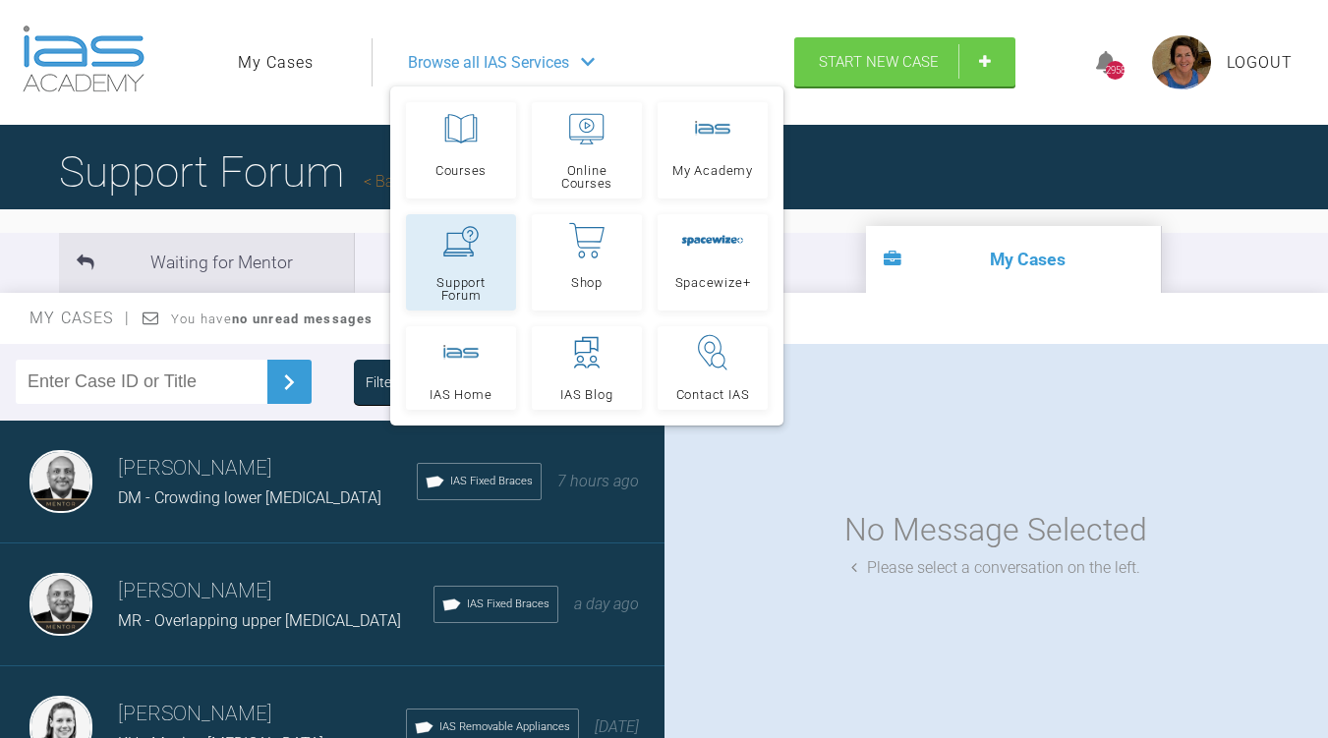
click at [464, 279] on span "Support Forum" at bounding box center [461, 289] width 92 height 26
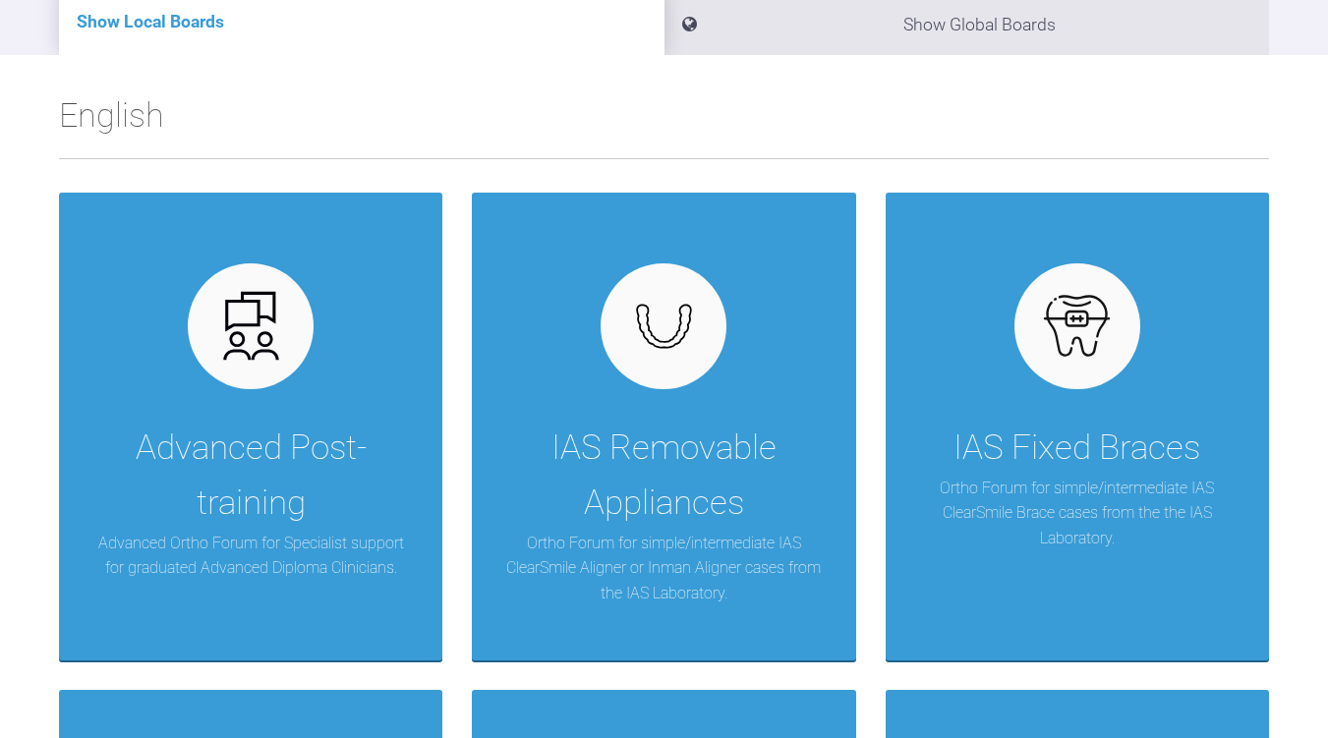
scroll to position [251, 0]
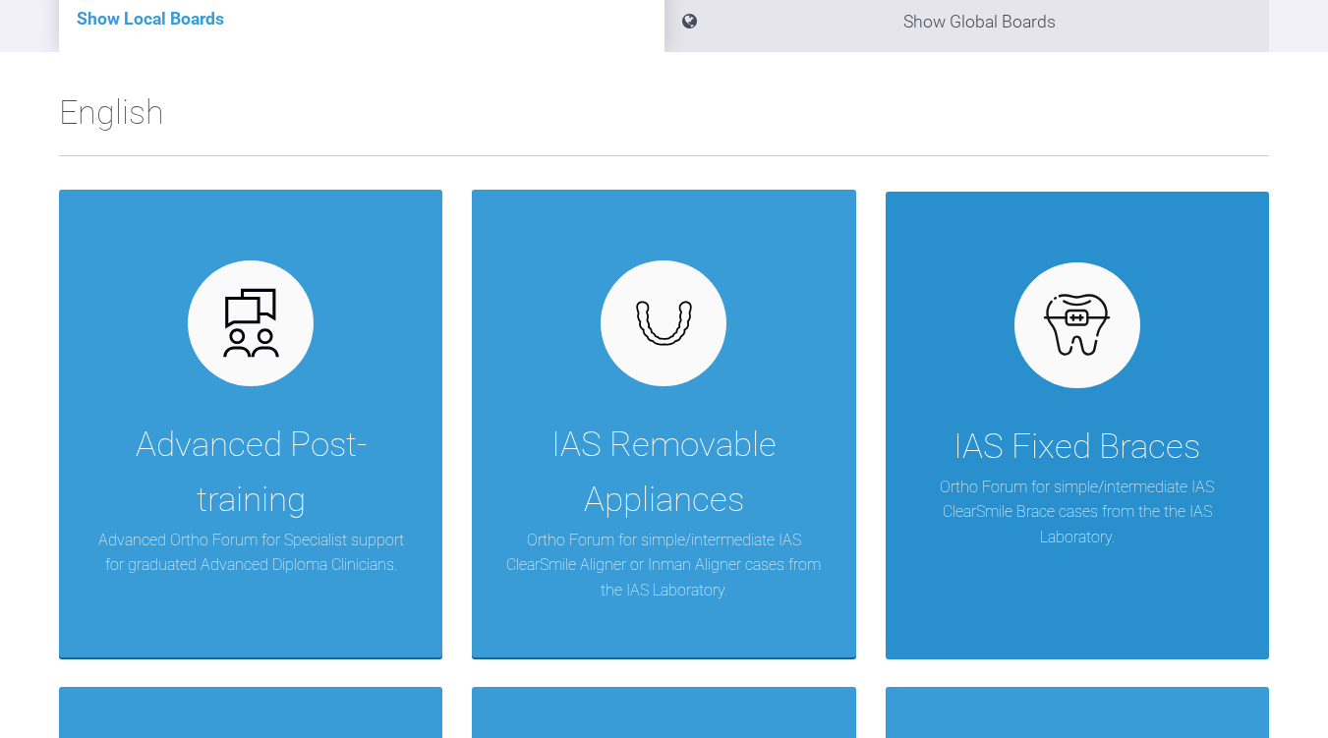
click at [1080, 425] on div "IAS Fixed Braces" at bounding box center [1076, 447] width 247 height 55
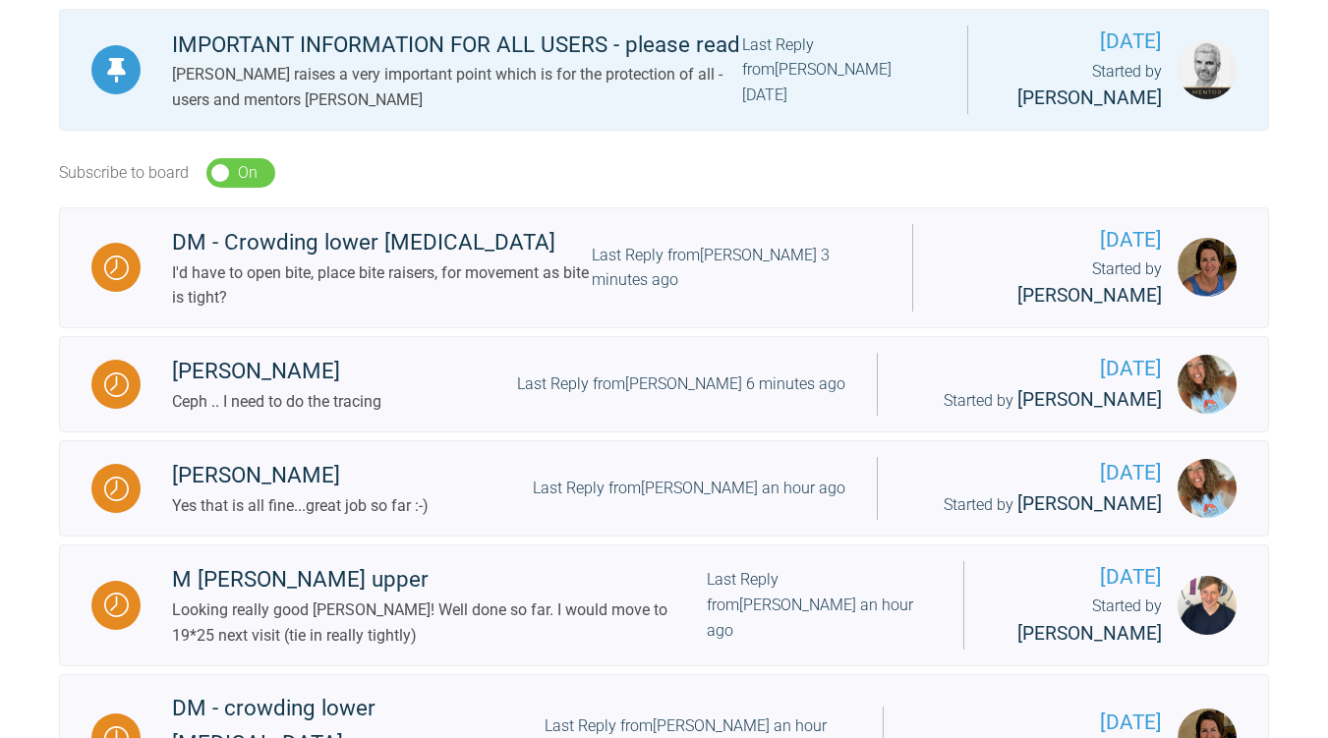
scroll to position [430, 0]
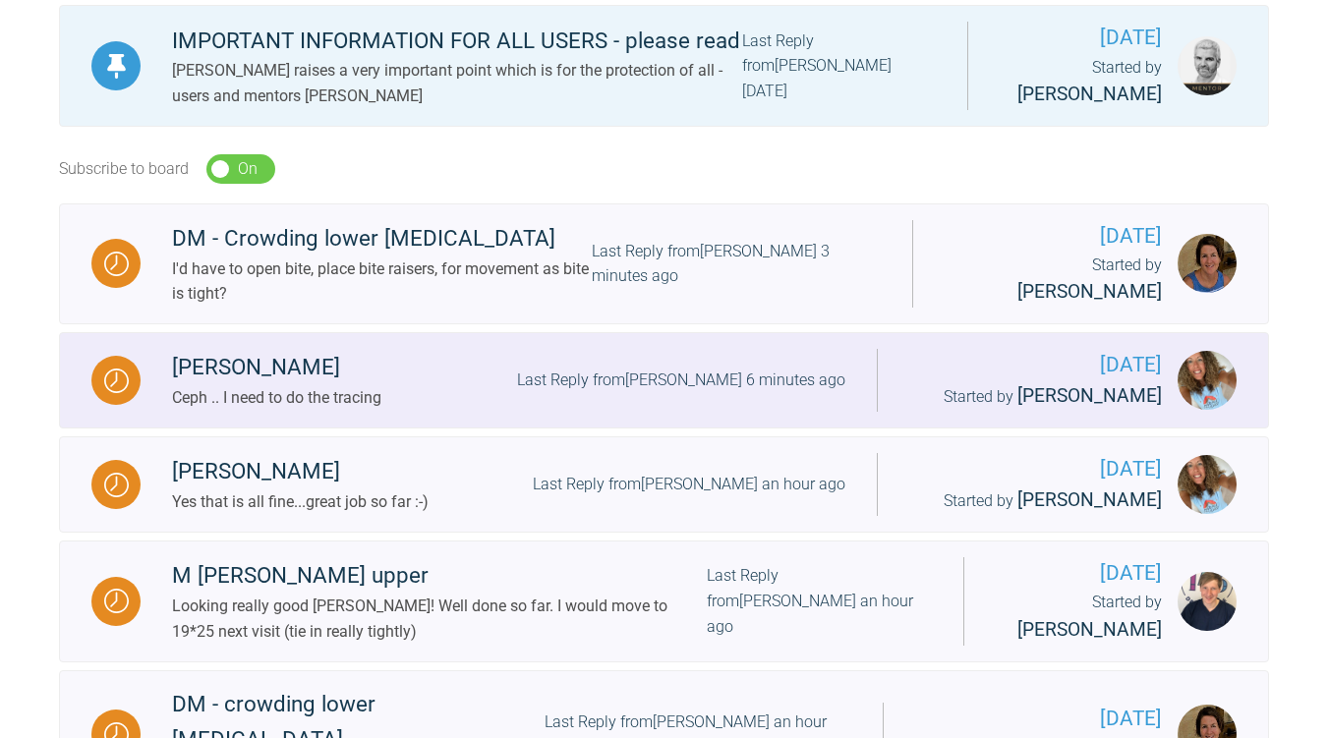
click at [802, 410] on div "Matthew b Ceph .. I need to do the tracing Last Reply from Rebecca Lynne Willia…" at bounding box center [509, 380] width 736 height 60
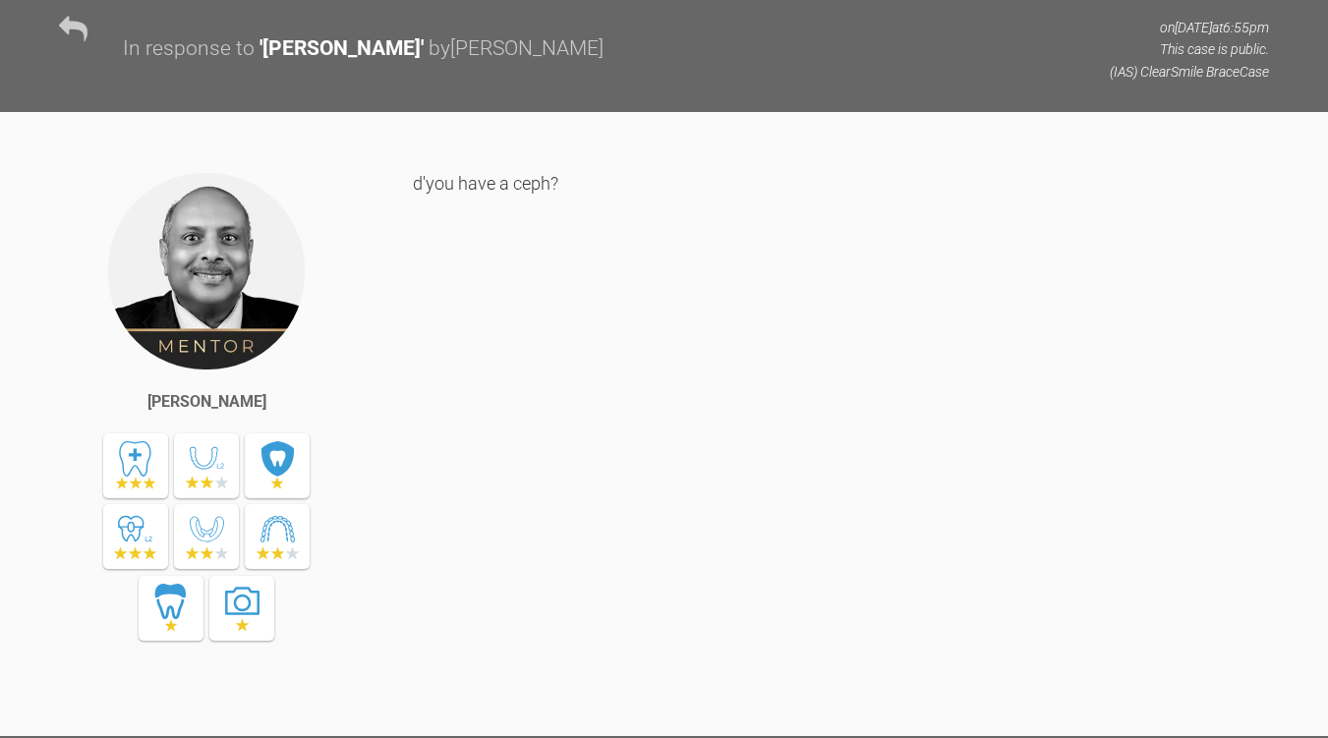
scroll to position [1083, 0]
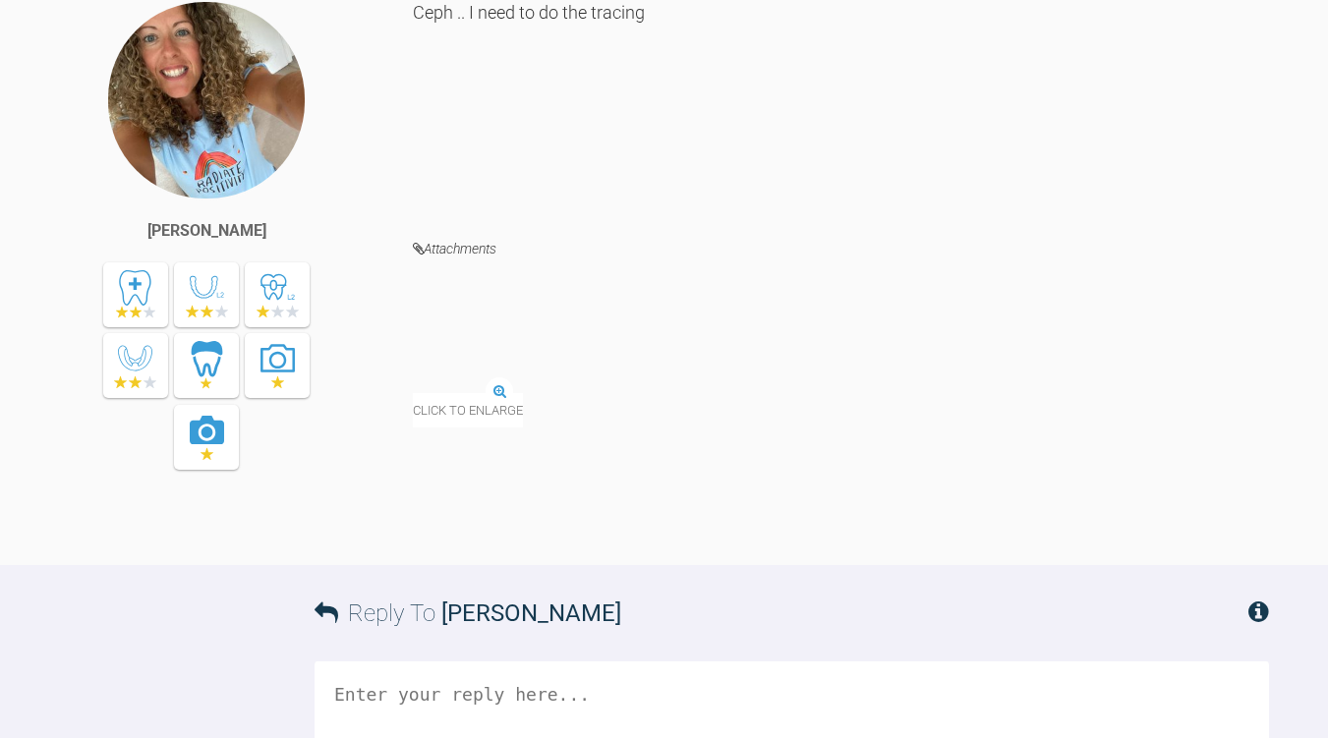
scroll to position [2004, 0]
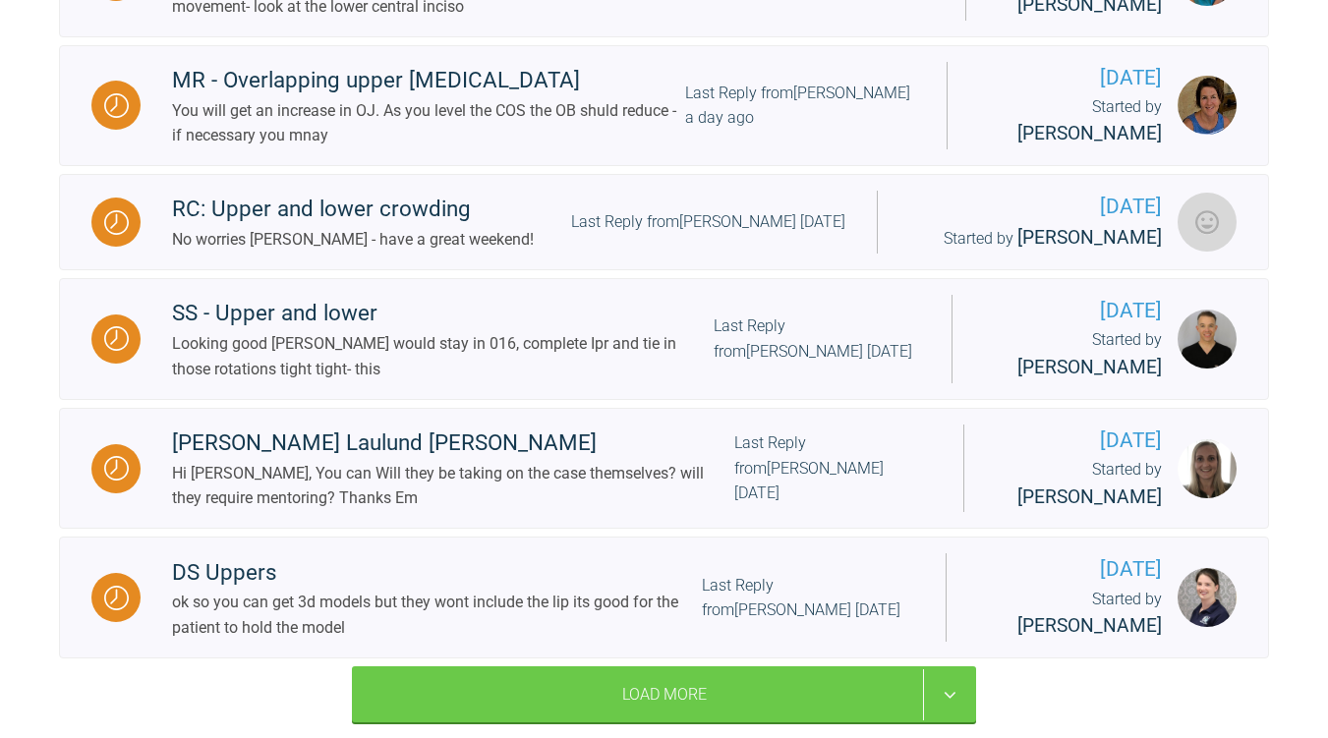
scroll to position [2350, 0]
